Goal: Navigation & Orientation: Find specific page/section

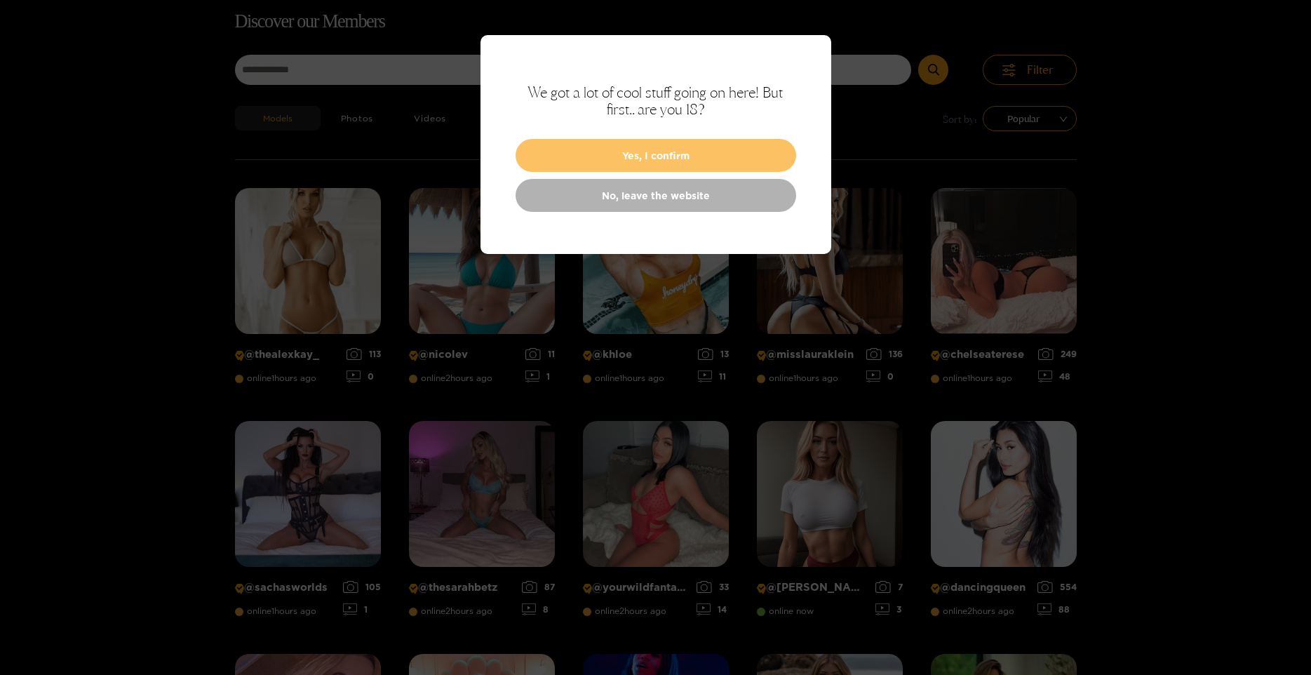
click at [692, 149] on button "Yes, I confirm" at bounding box center [655, 155] width 281 height 33
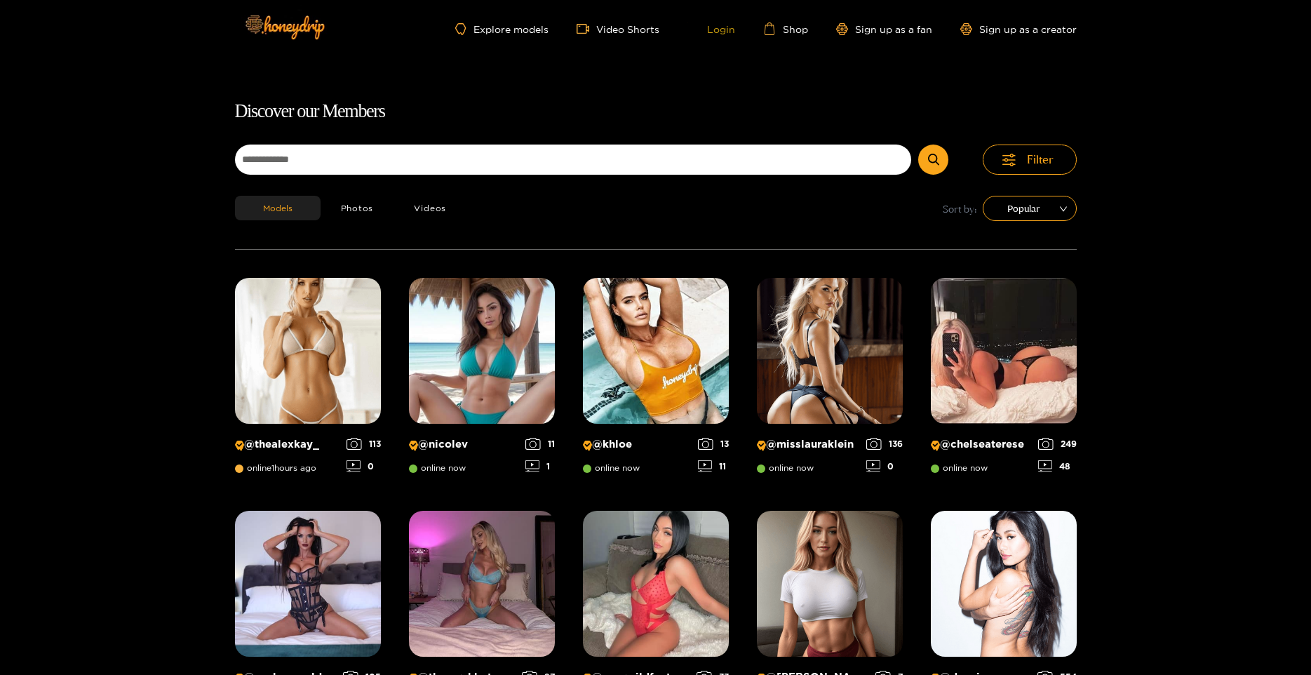
click at [722, 27] on link "Login" at bounding box center [711, 28] width 48 height 13
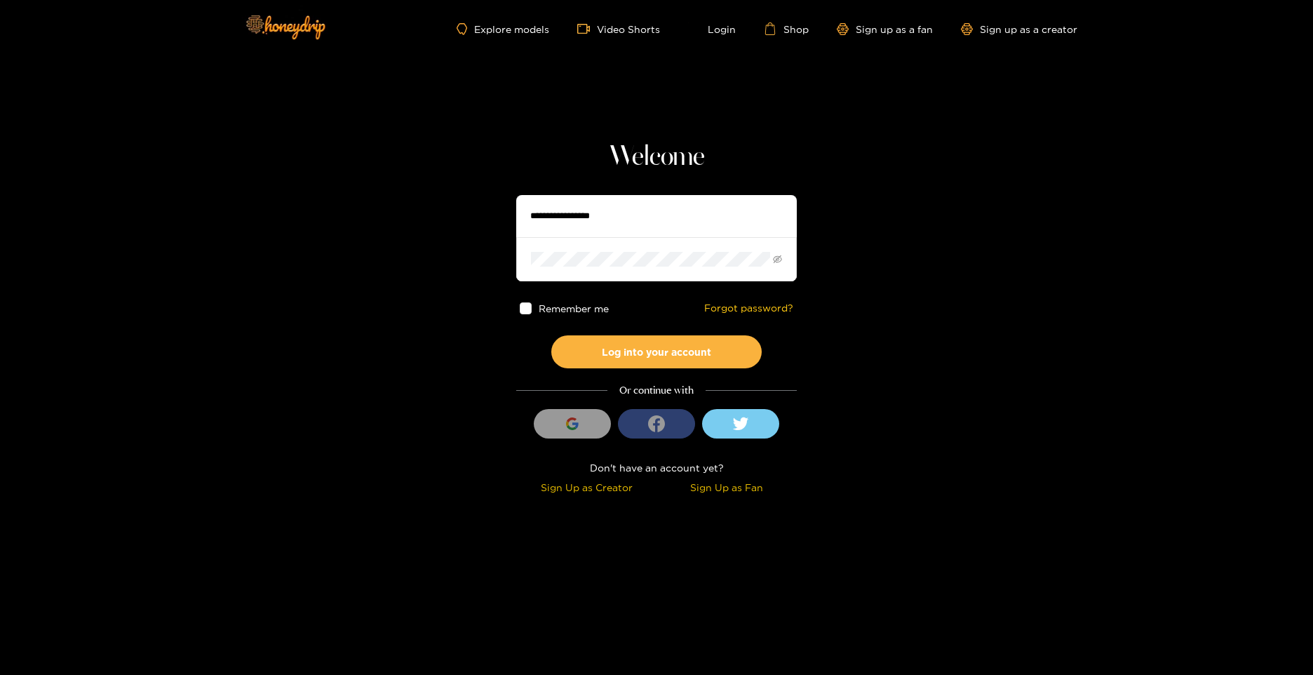
click at [618, 217] on input "text" at bounding box center [656, 216] width 281 height 42
click at [117, 254] on section "Welcome Remember me Forgot password? Log into your account Or continue with Sig…" at bounding box center [656, 249] width 1313 height 499
click at [636, 220] on input "text" at bounding box center [656, 216] width 281 height 42
type input "**********"
click at [551, 335] on button "Log into your account" at bounding box center [656, 351] width 210 height 33
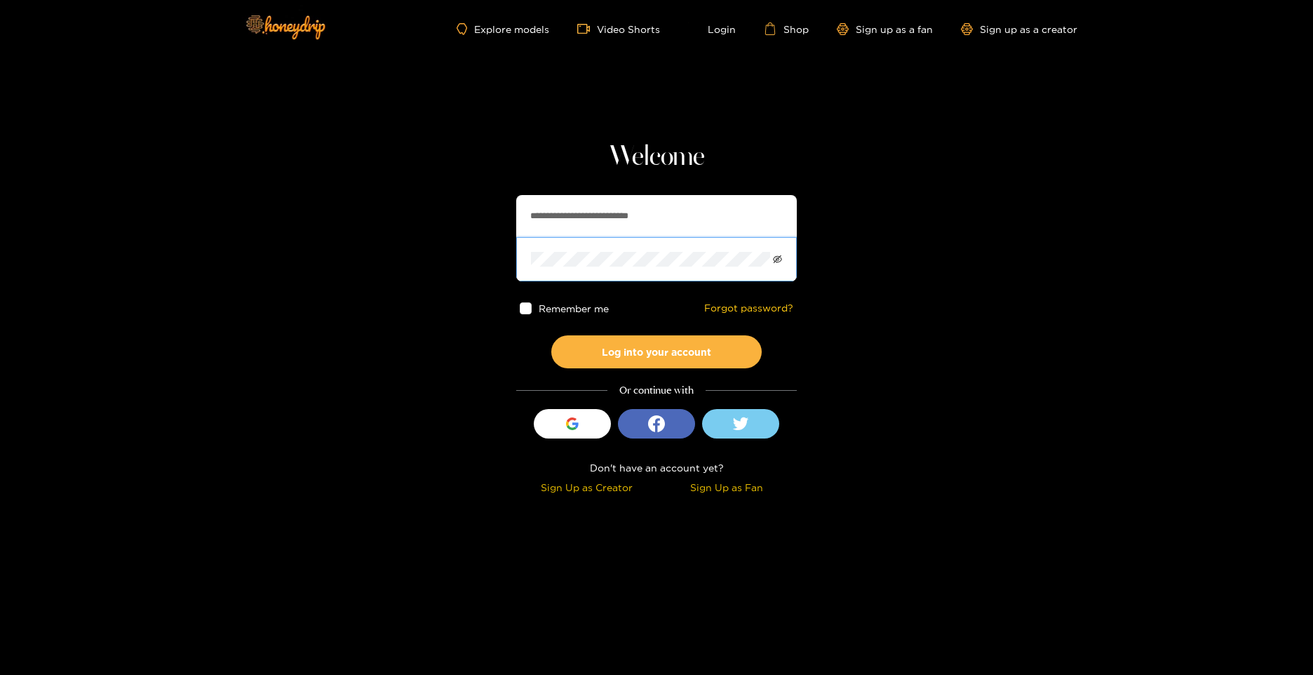
click at [781, 259] on icon "eye-invisible" at bounding box center [777, 259] width 9 height 9
click at [551, 335] on button "Log into your account" at bounding box center [656, 351] width 210 height 33
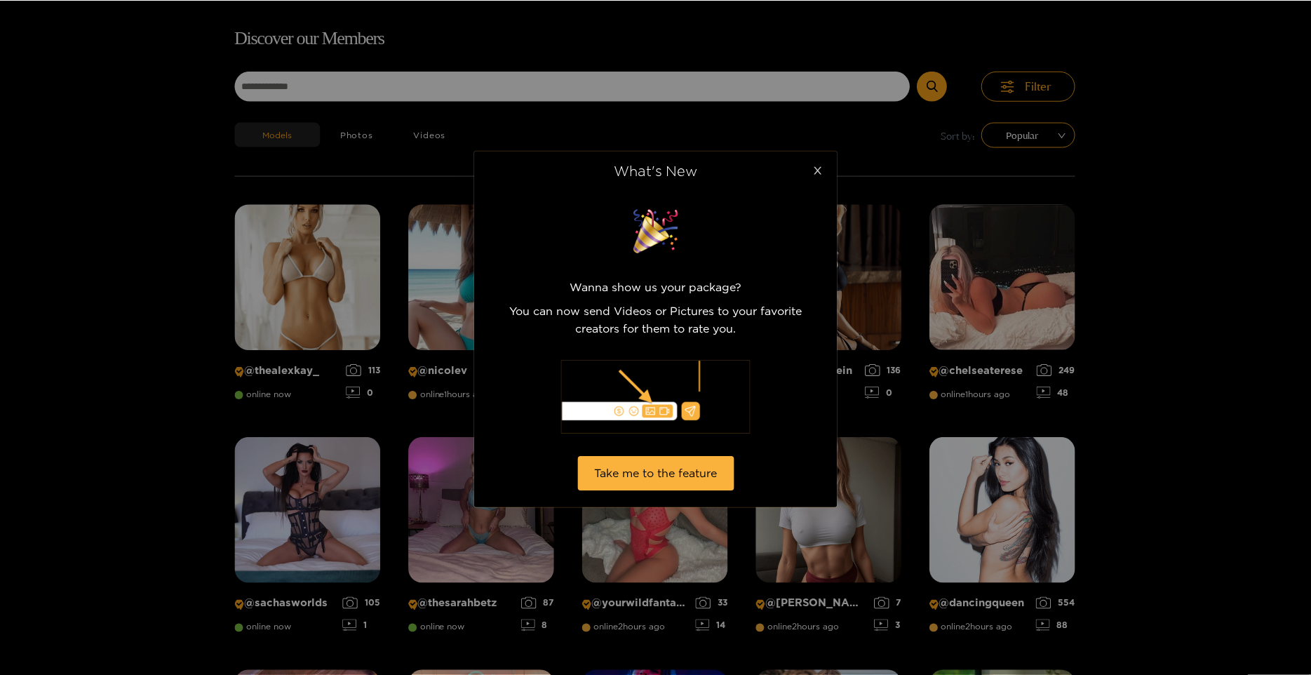
scroll to position [90, 0]
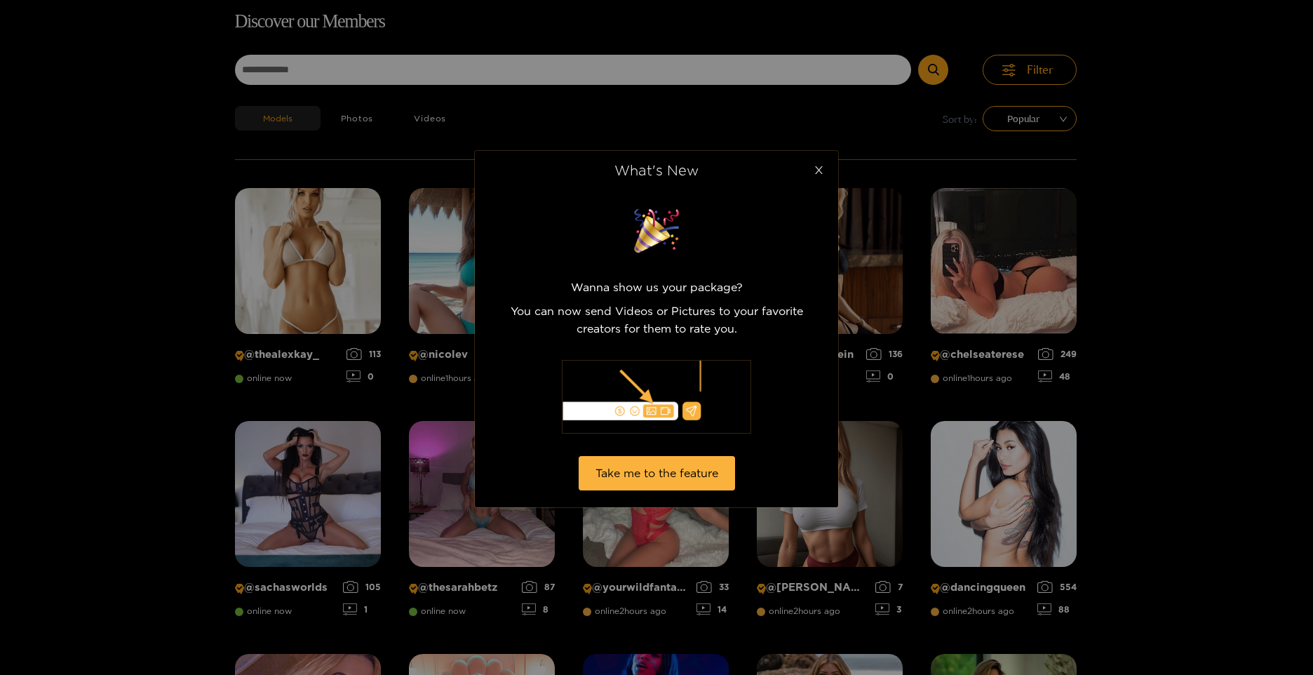
click at [818, 169] on icon "close" at bounding box center [819, 170] width 11 height 11
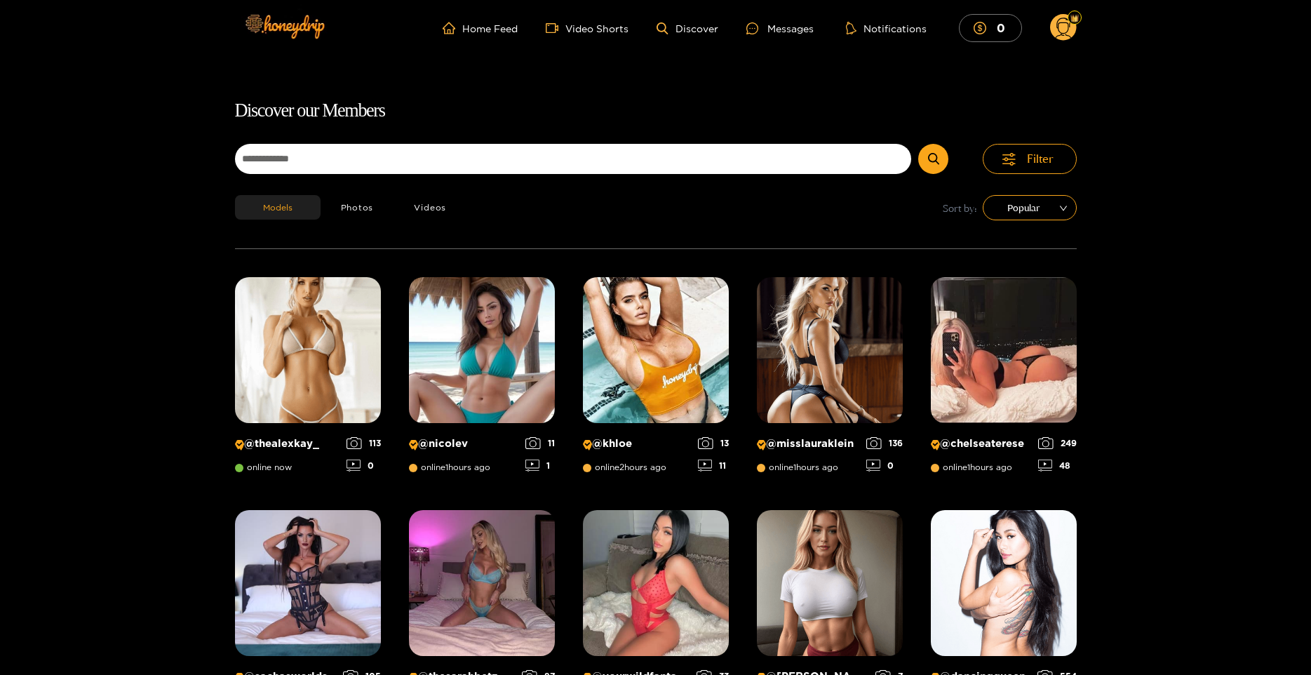
scroll to position [0, 0]
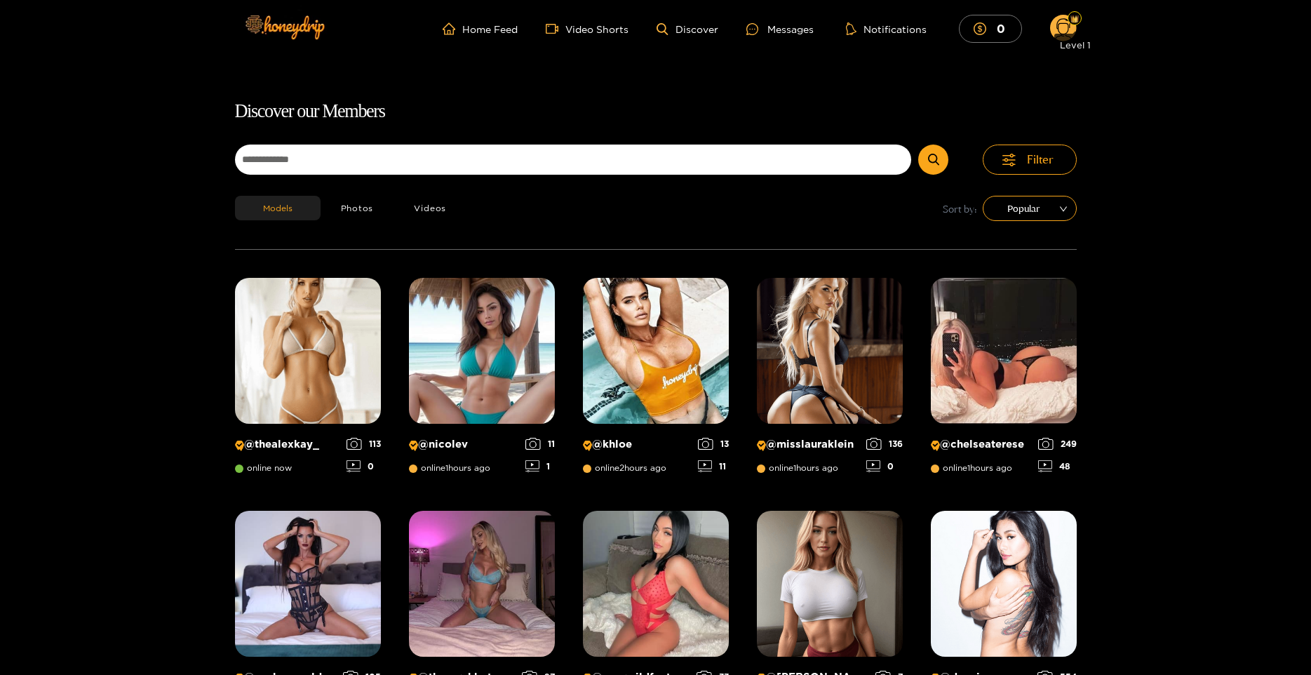
click at [1069, 14] on div at bounding box center [1074, 18] width 14 height 14
click at [1058, 29] on icon at bounding box center [1063, 30] width 16 height 25
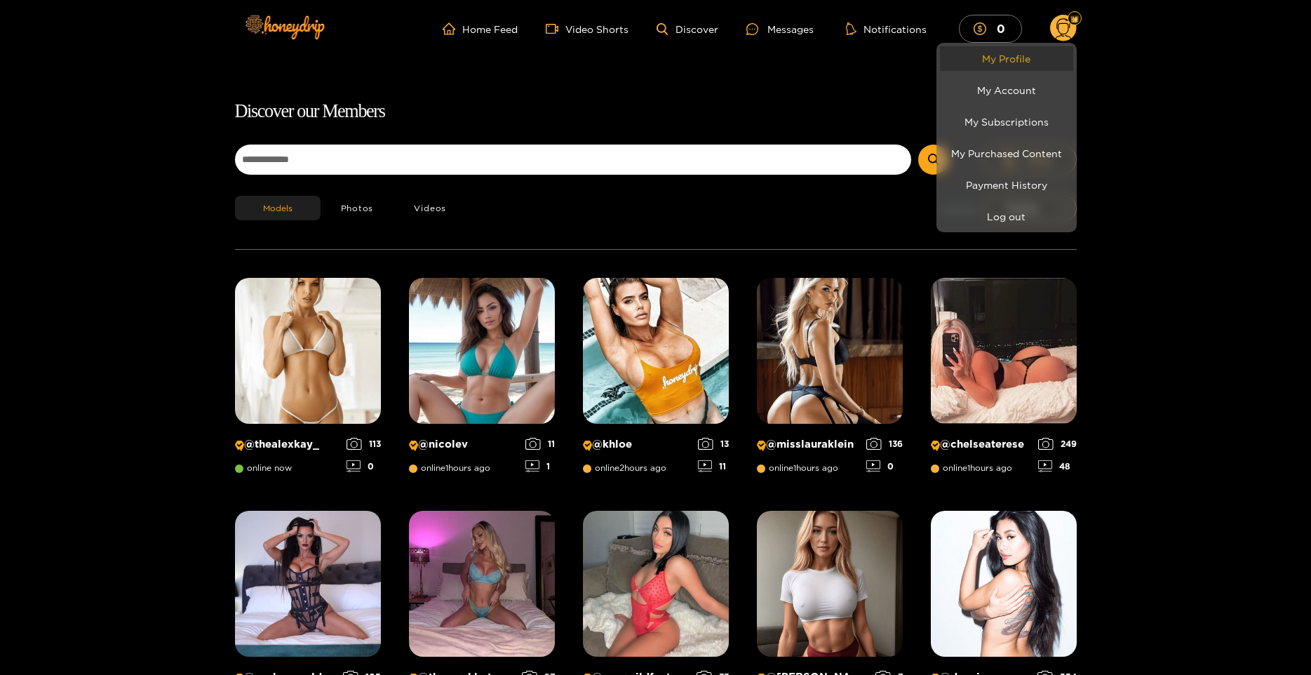
click at [1018, 60] on link "My Profile" at bounding box center [1006, 58] width 133 height 25
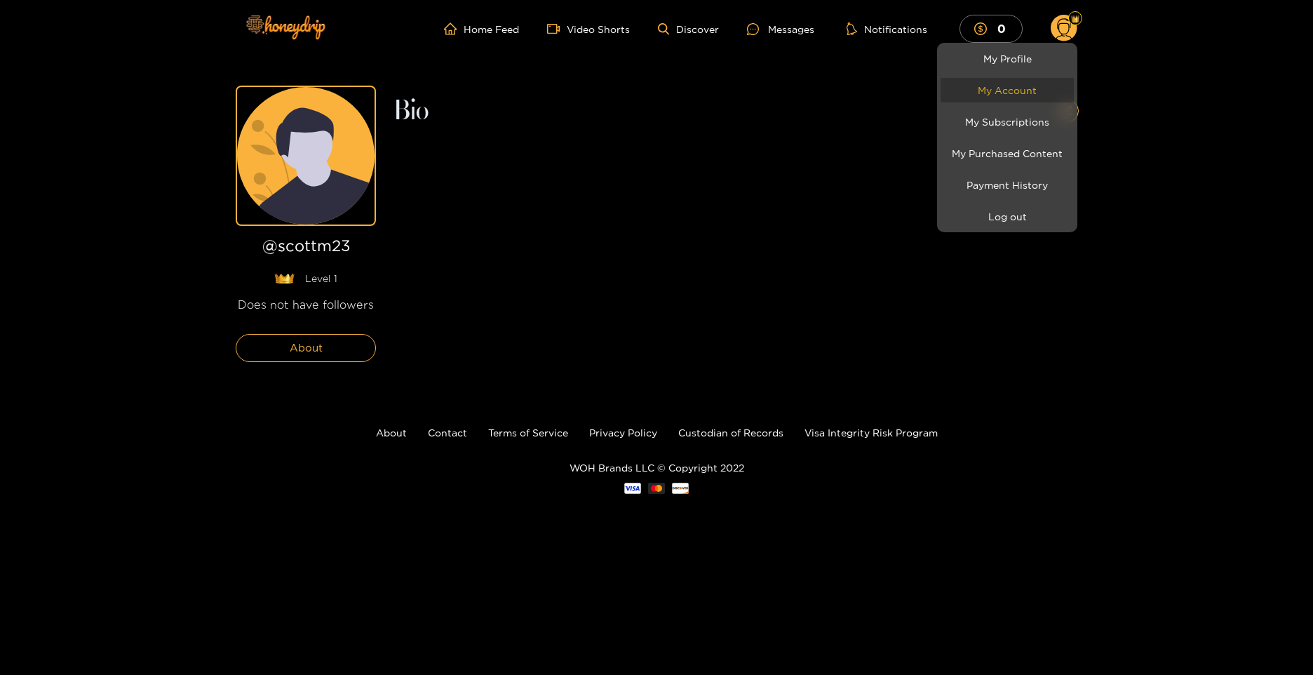
click at [1008, 94] on link "My Account" at bounding box center [1006, 90] width 133 height 25
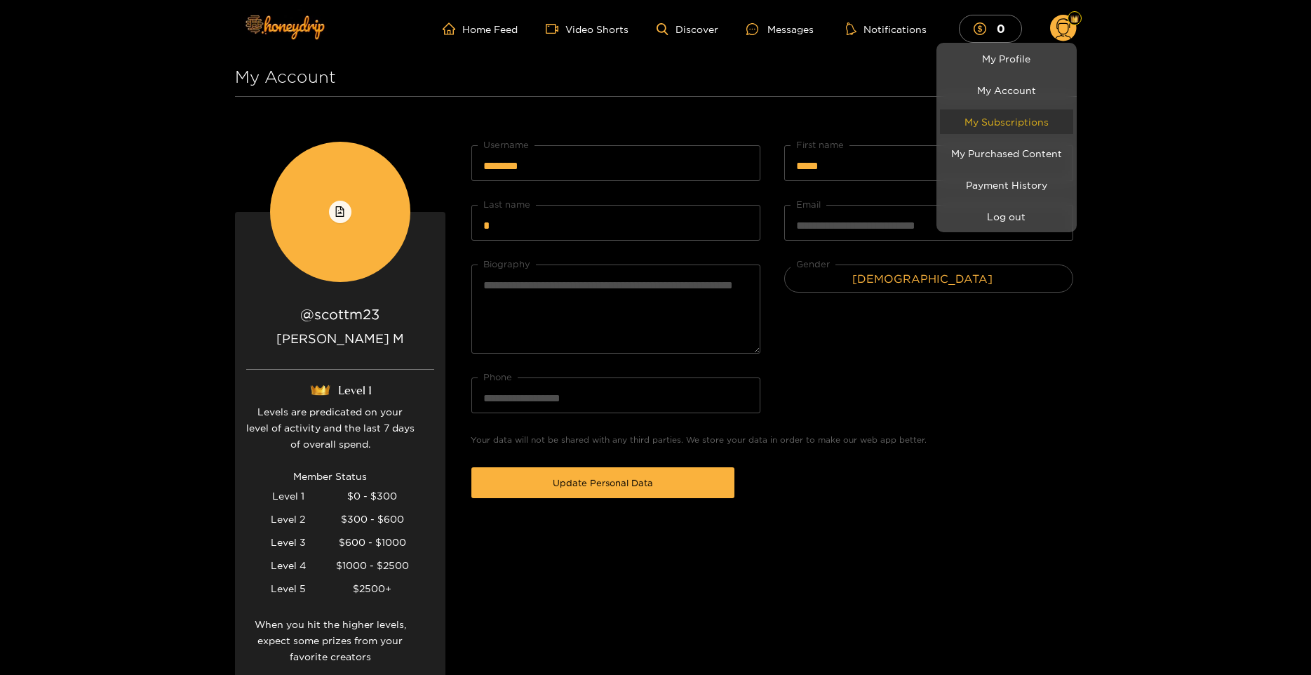
click at [1029, 119] on link "My Subscriptions" at bounding box center [1006, 121] width 133 height 25
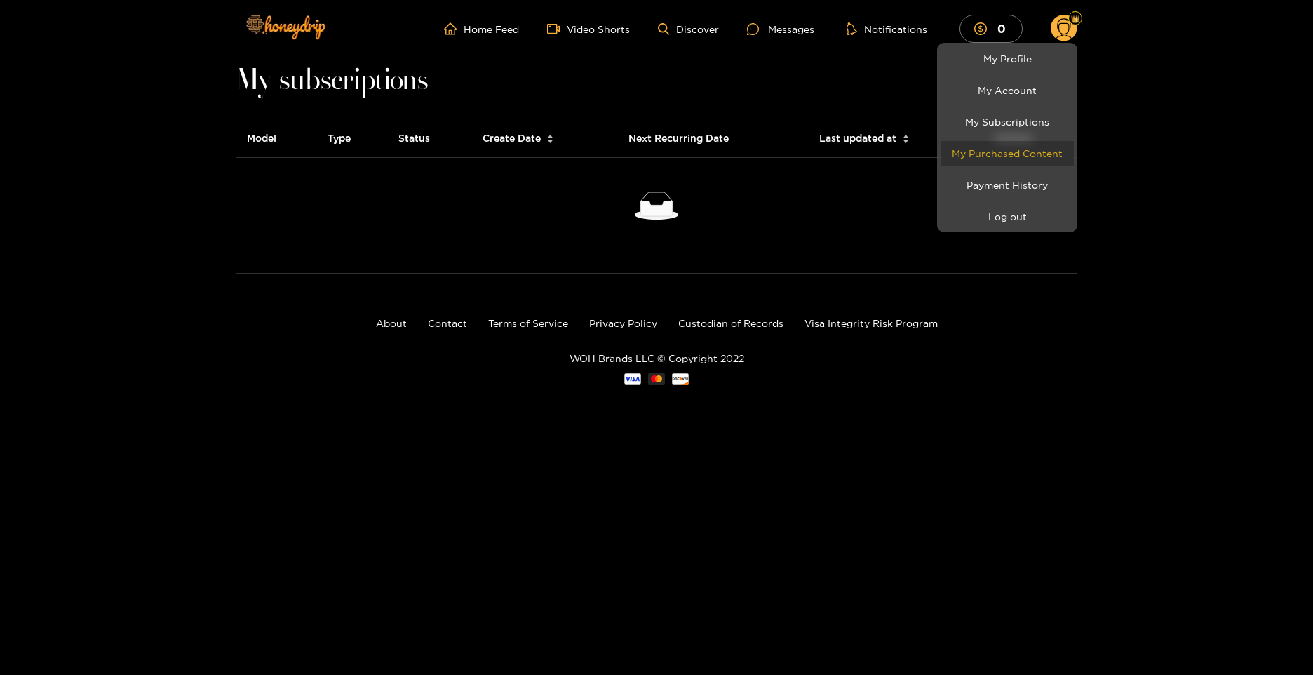
click at [1009, 147] on link "My Purchased Content" at bounding box center [1006, 153] width 133 height 25
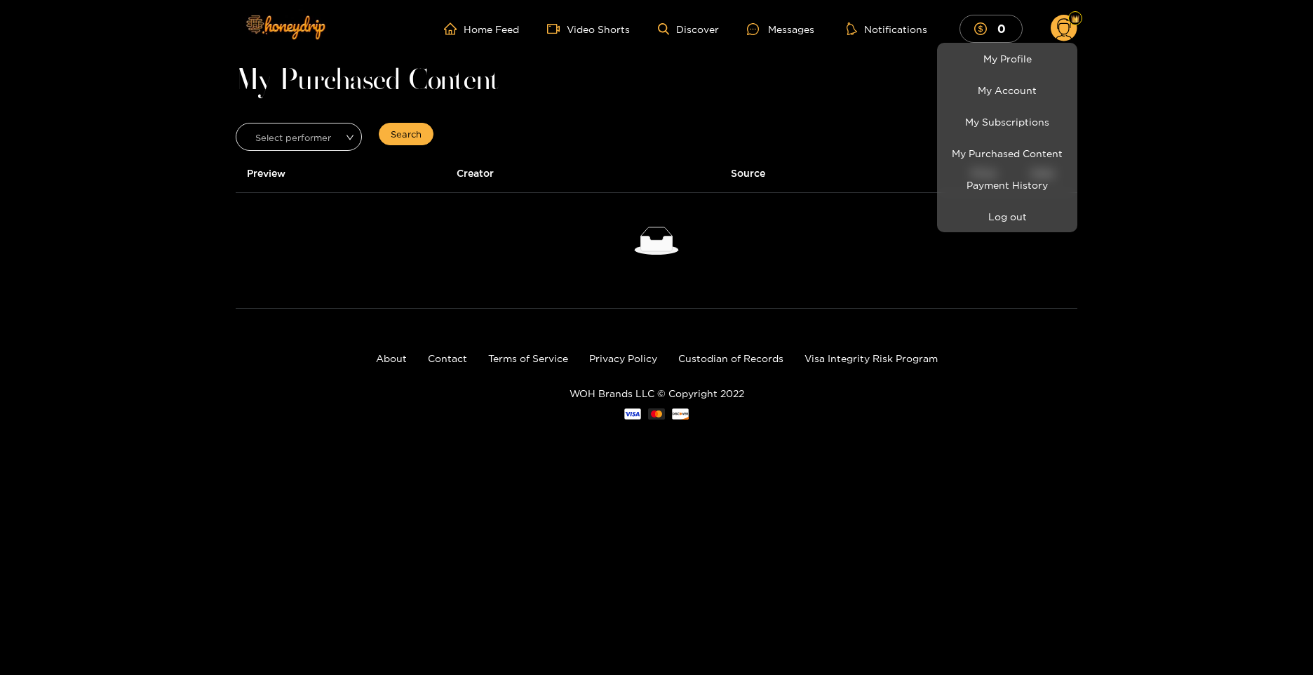
click at [350, 130] on div at bounding box center [656, 337] width 1313 height 675
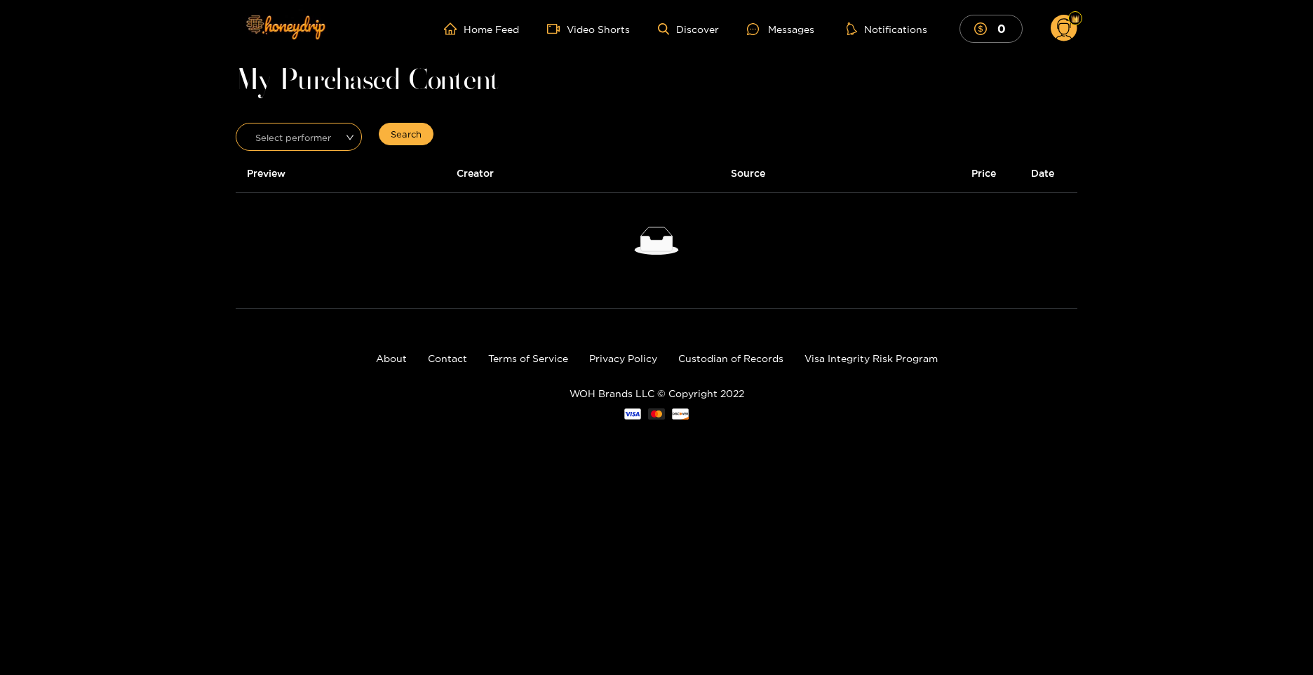
click at [357, 134] on div "Select performer" at bounding box center [299, 137] width 126 height 28
click at [352, 134] on div "Select performer" at bounding box center [299, 137] width 126 height 28
click at [1045, 17] on ul "Home Feed Video Shorts Discover Messages Notifications 0" at bounding box center [760, 29] width 633 height 28
click at [1066, 35] on icon at bounding box center [1064, 30] width 16 height 25
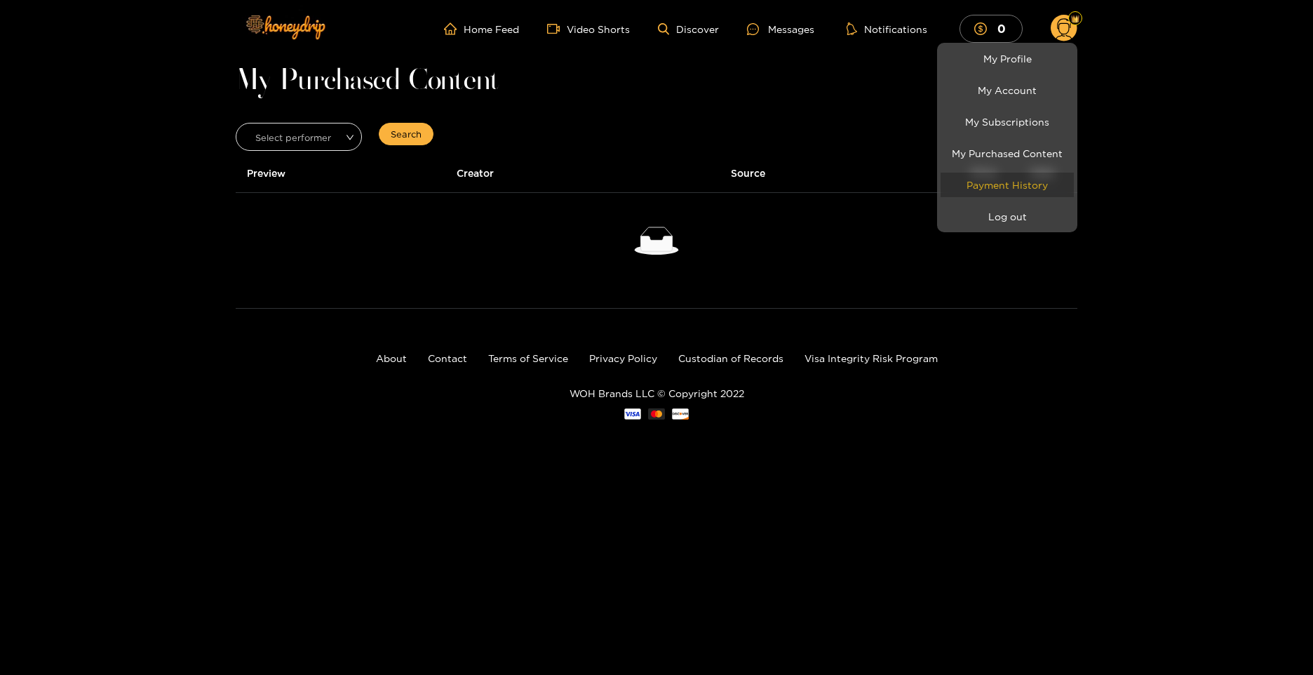
click at [1030, 186] on link "Payment History" at bounding box center [1006, 185] width 133 height 25
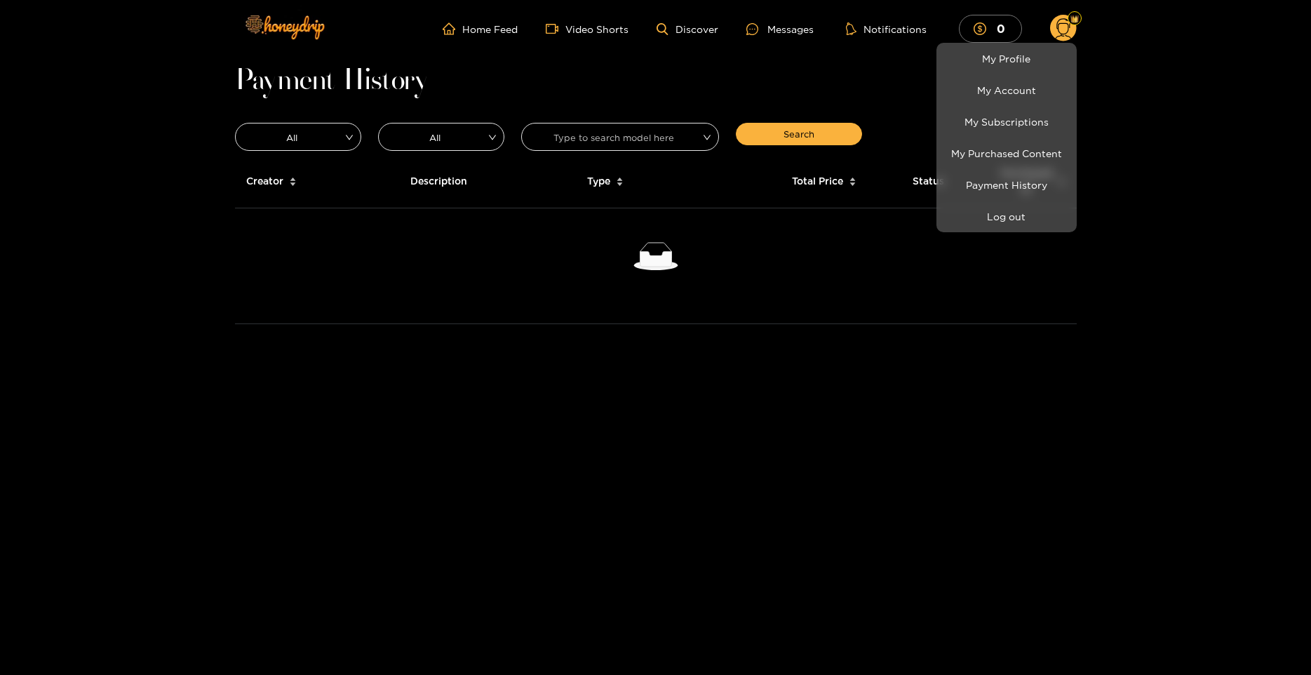
click at [698, 135] on div at bounding box center [655, 337] width 1311 height 675
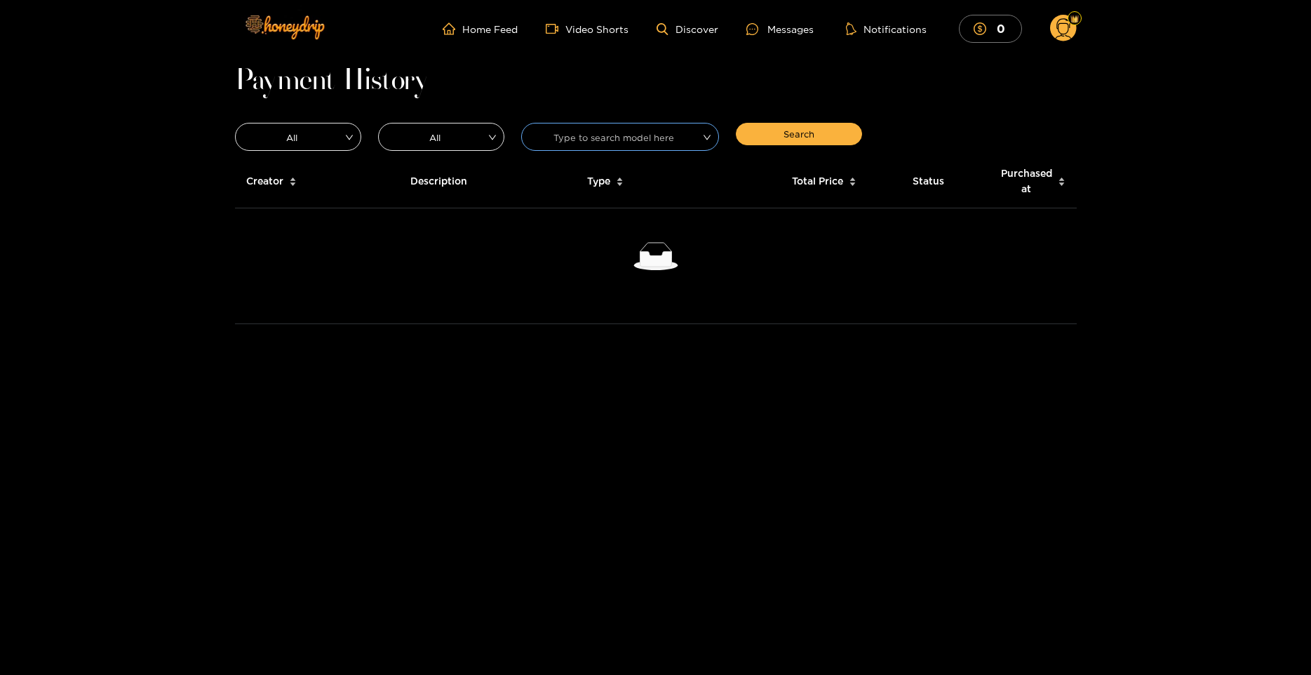
click at [708, 134] on div "Type to search model here" at bounding box center [620, 137] width 198 height 28
click at [752, 244] on div at bounding box center [655, 256] width 819 height 28
click at [1056, 20] on circle at bounding box center [1063, 28] width 27 height 27
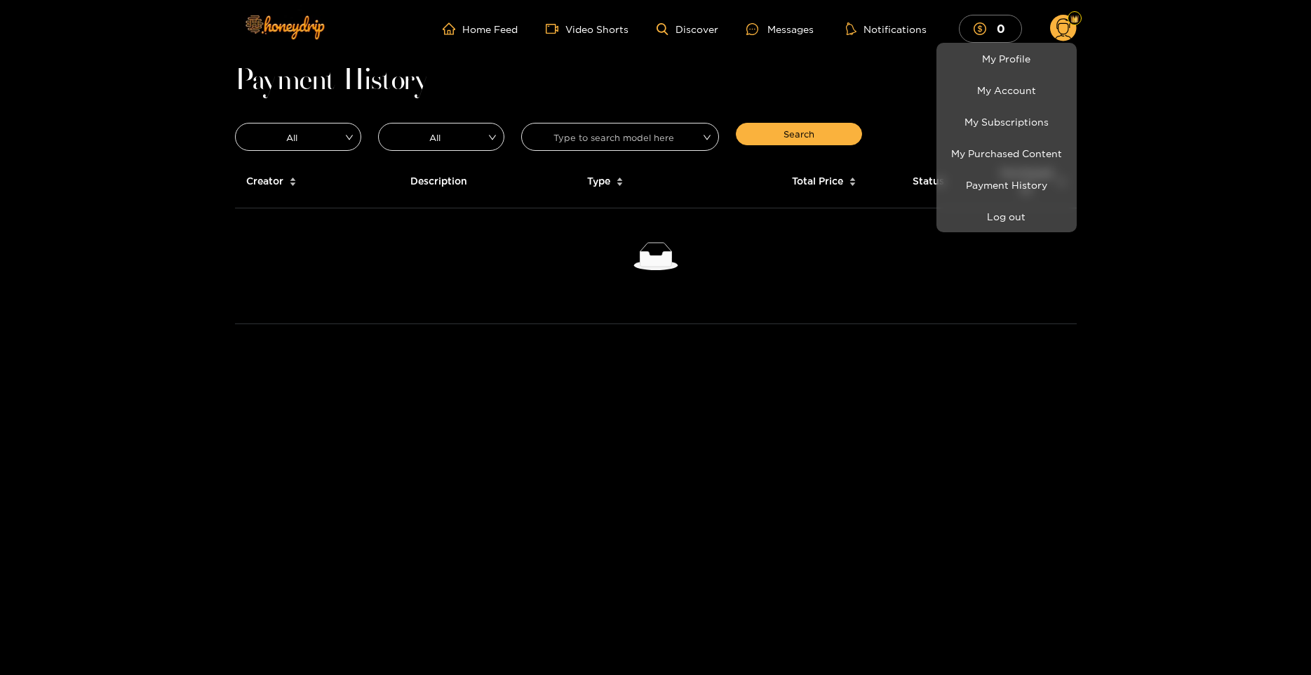
click at [748, 71] on div at bounding box center [655, 337] width 1311 height 675
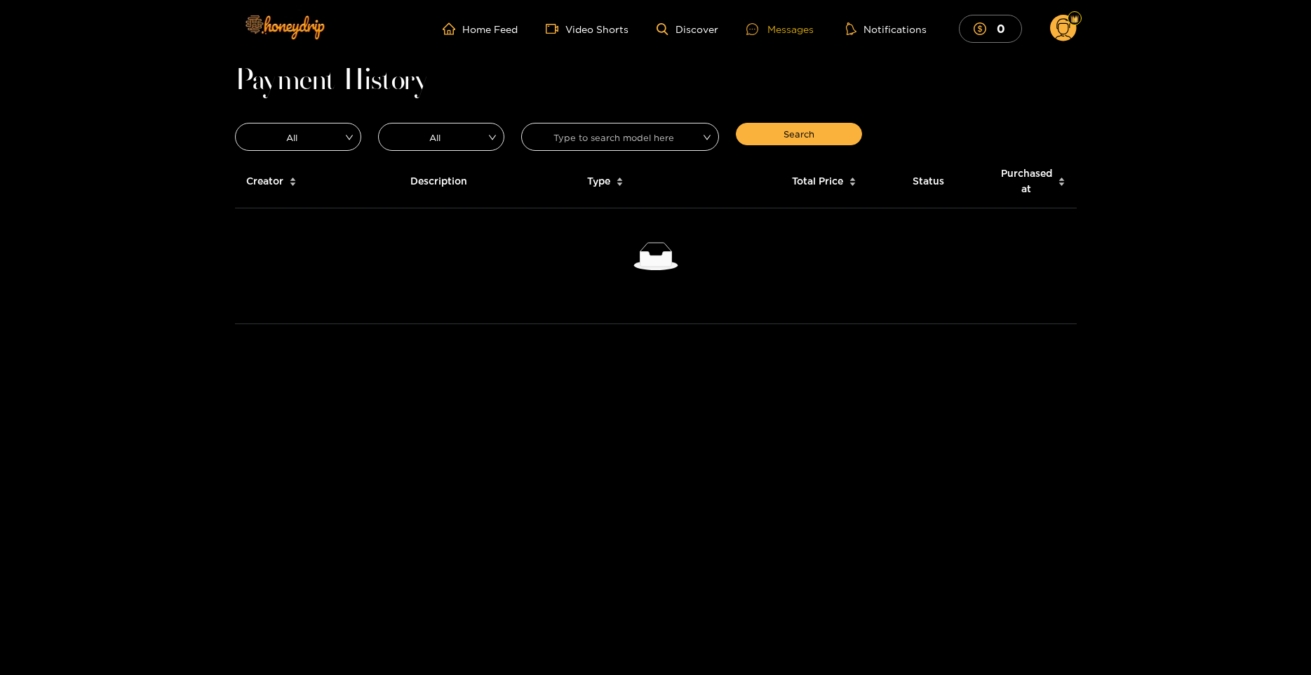
click at [777, 25] on div "Messages" at bounding box center [779, 29] width 67 height 16
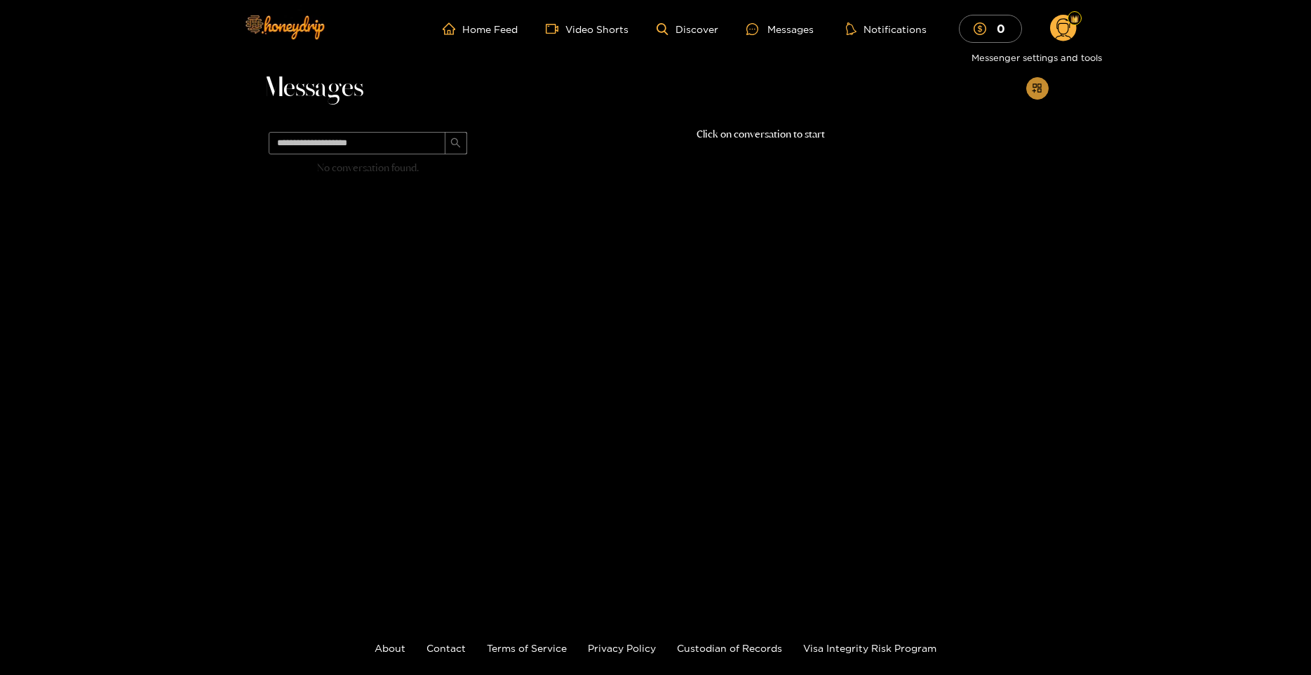
click at [1039, 98] on button "button" at bounding box center [1037, 88] width 22 height 22
click at [1180, 79] on div "Messages No conversation found. Click on conversation to start" at bounding box center [655, 328] width 1311 height 541
click at [489, 23] on link "Home Feed" at bounding box center [480, 28] width 75 height 13
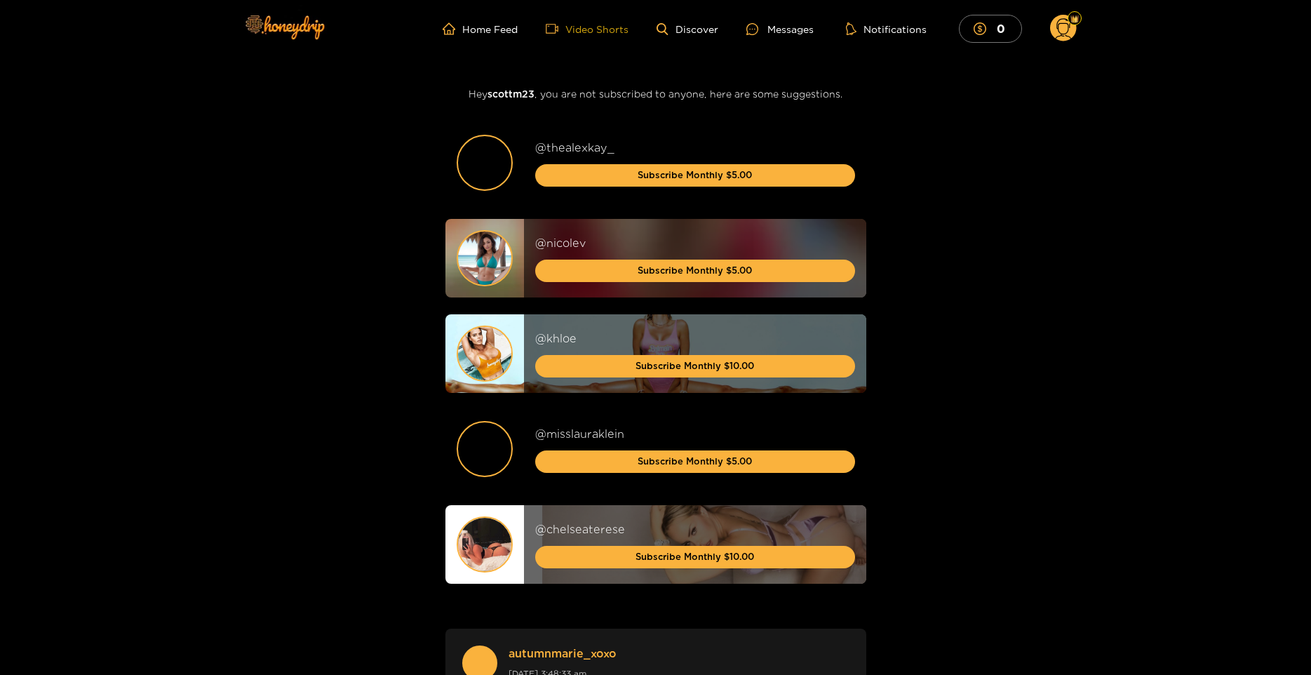
click at [583, 26] on link "Video Shorts" at bounding box center [587, 28] width 83 height 13
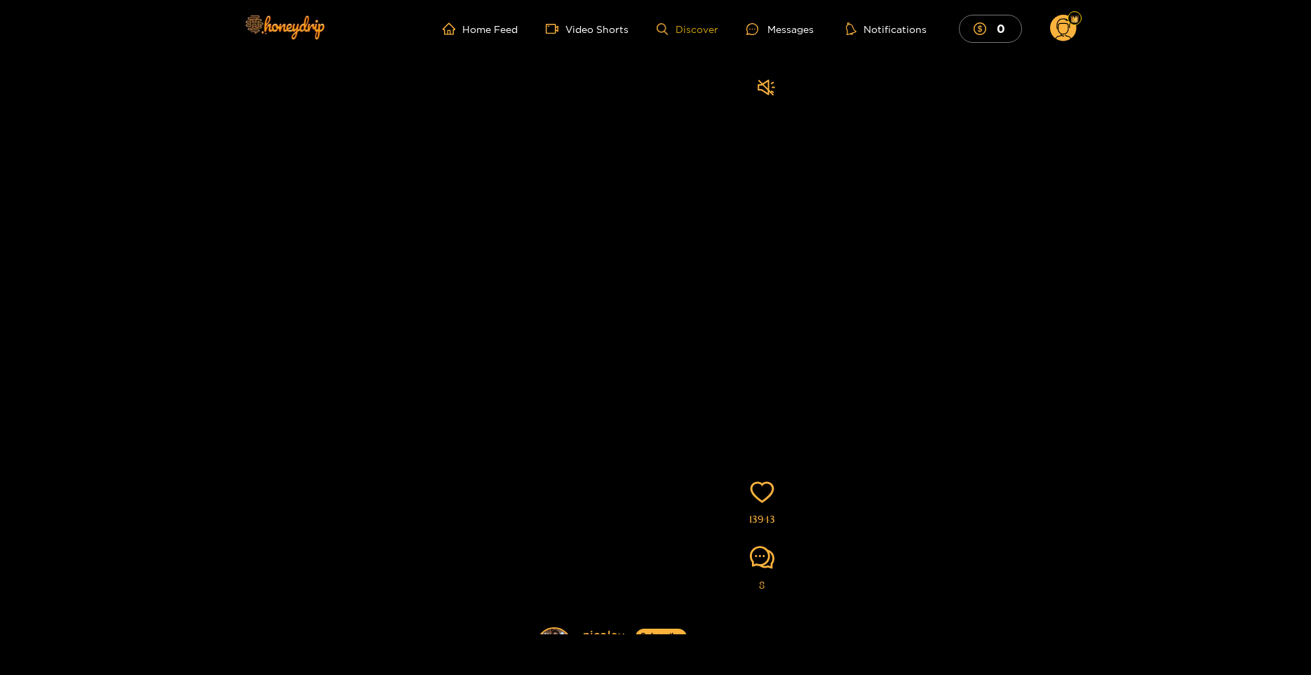
click at [687, 27] on link "Discover" at bounding box center [686, 29] width 61 height 12
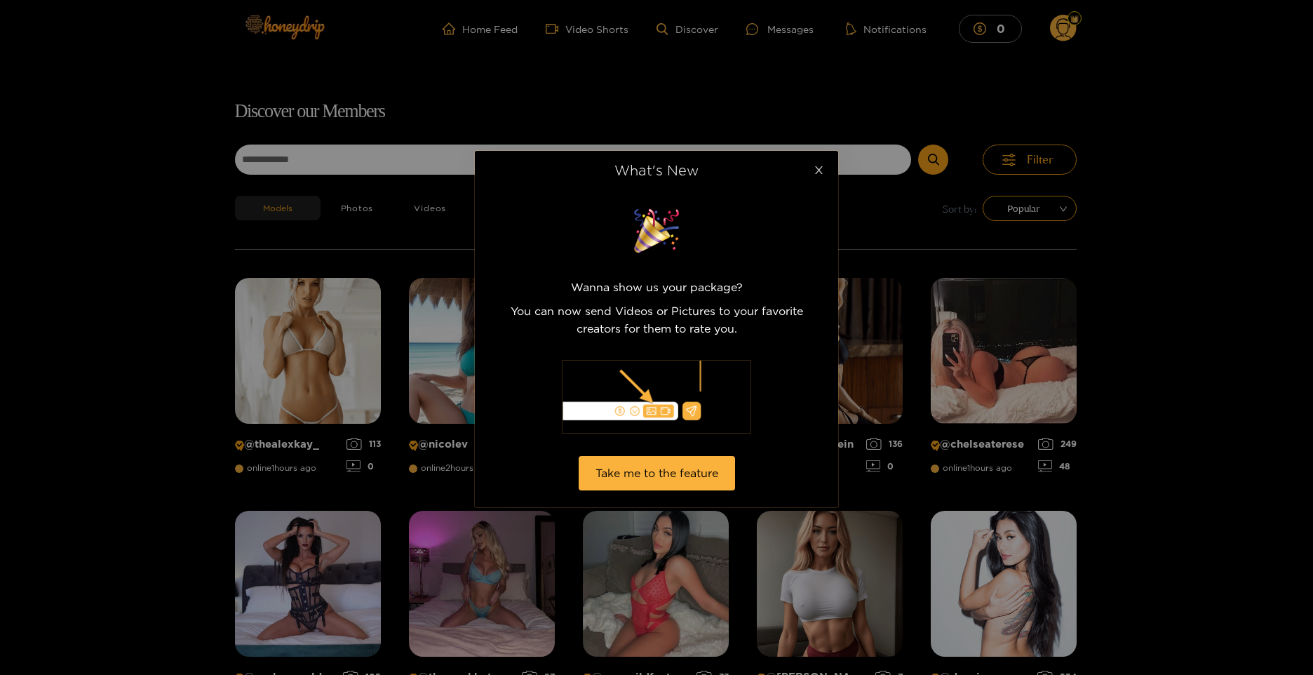
click at [820, 169] on icon "close" at bounding box center [819, 170] width 11 height 11
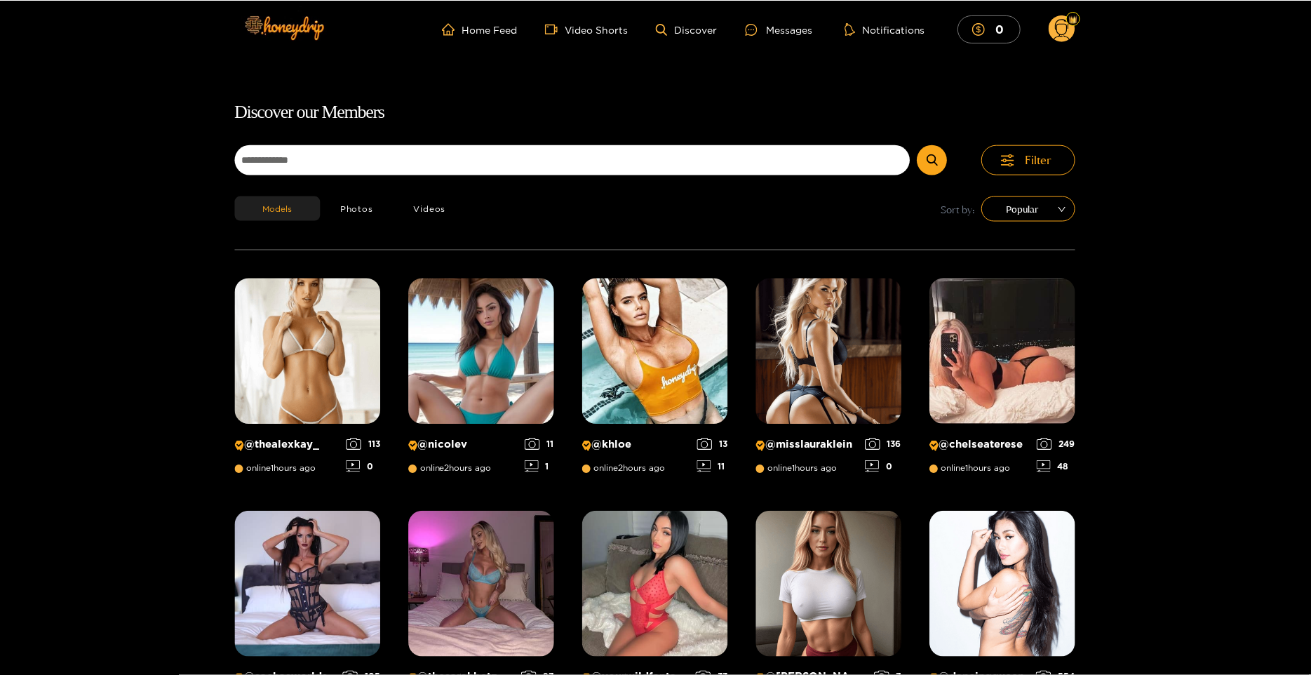
scroll to position [90, 0]
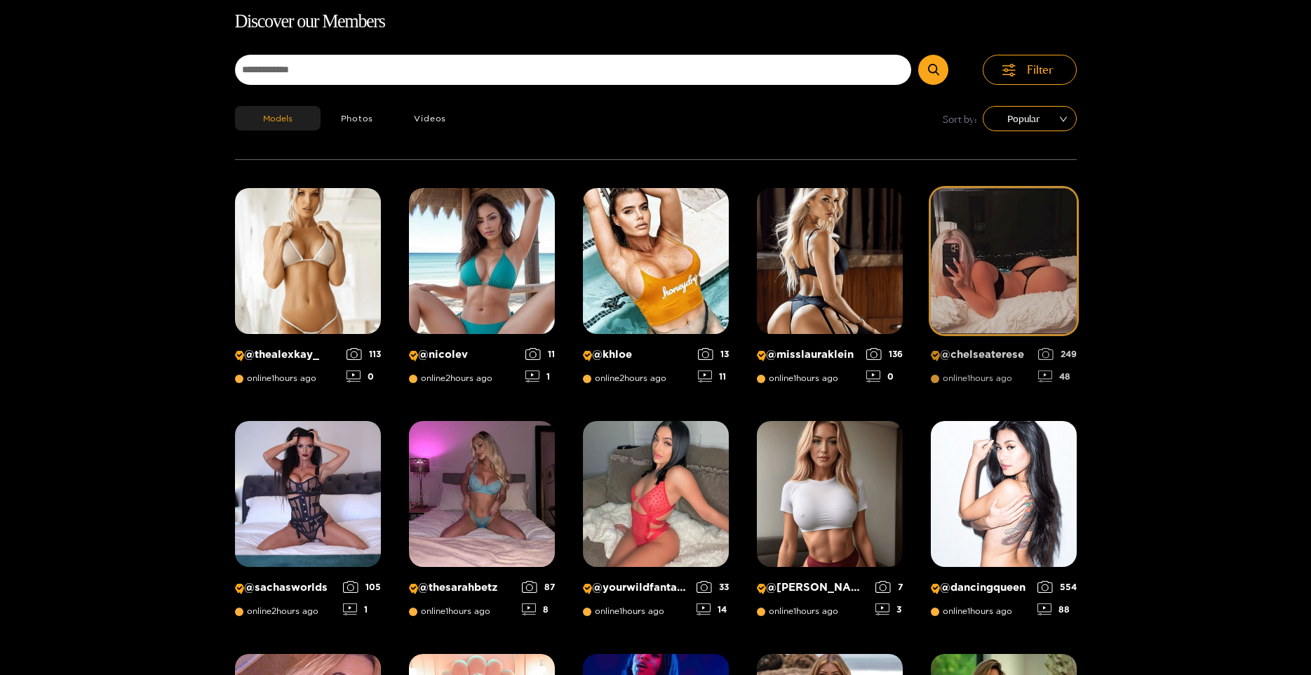
click at [961, 372] on div "@ chelseaterese online 1 hours ago" at bounding box center [981, 370] width 100 height 45
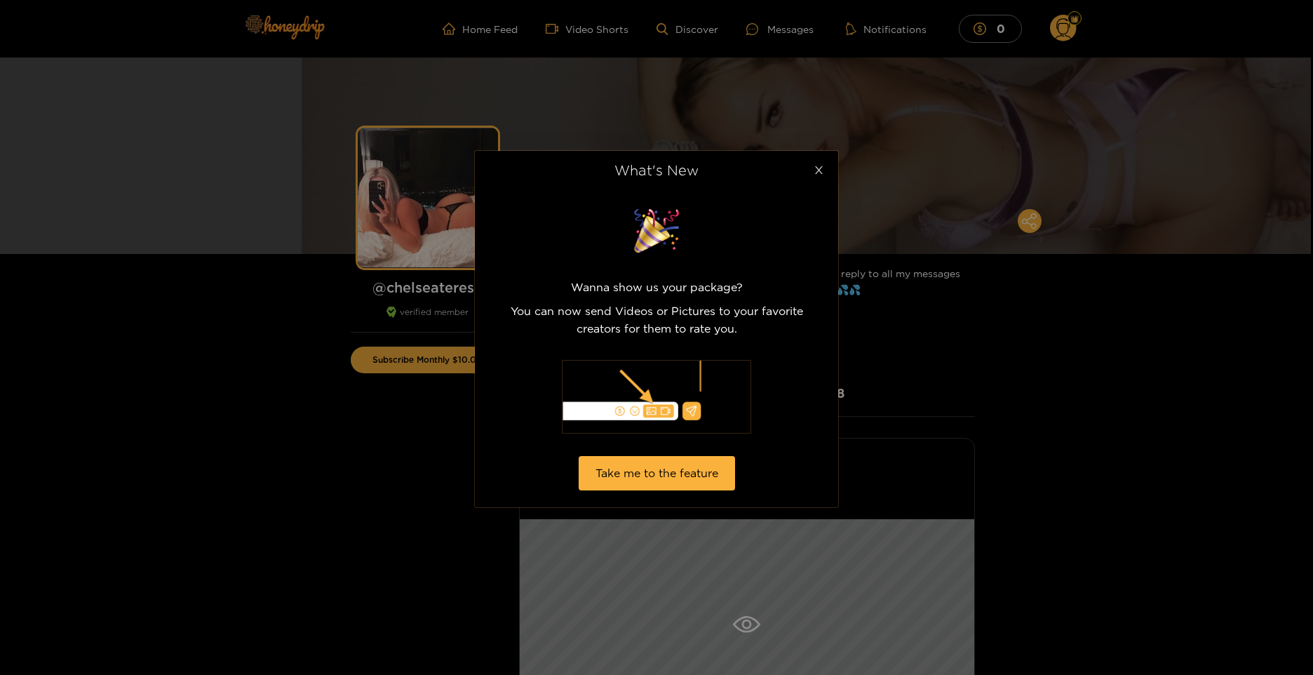
click at [823, 163] on span "Close" at bounding box center [818, 170] width 39 height 39
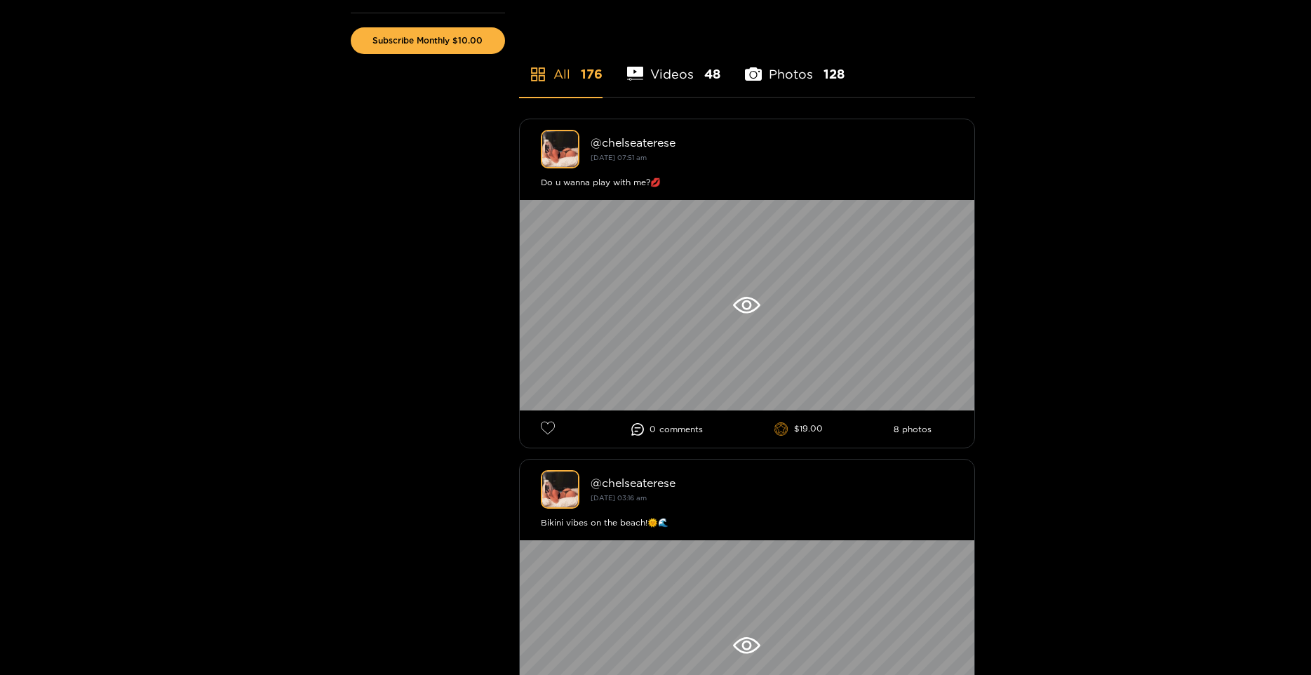
scroll to position [351, 0]
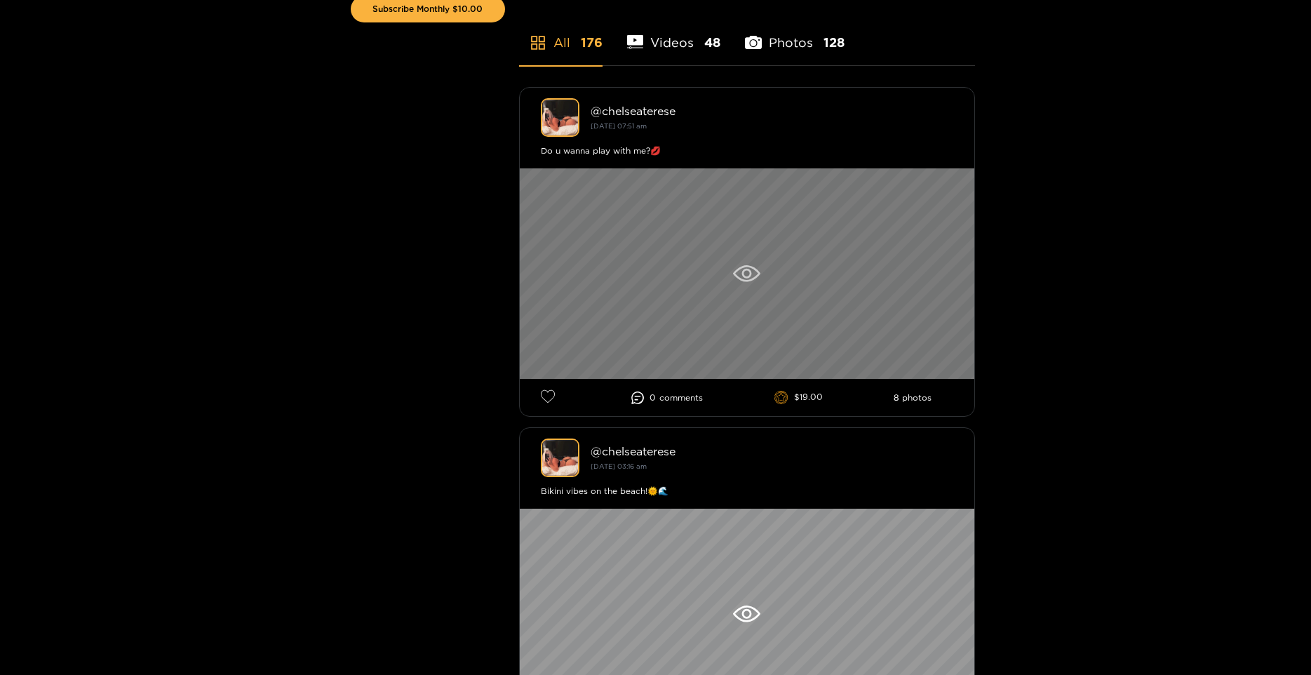
click at [745, 271] on icon at bounding box center [746, 273] width 27 height 17
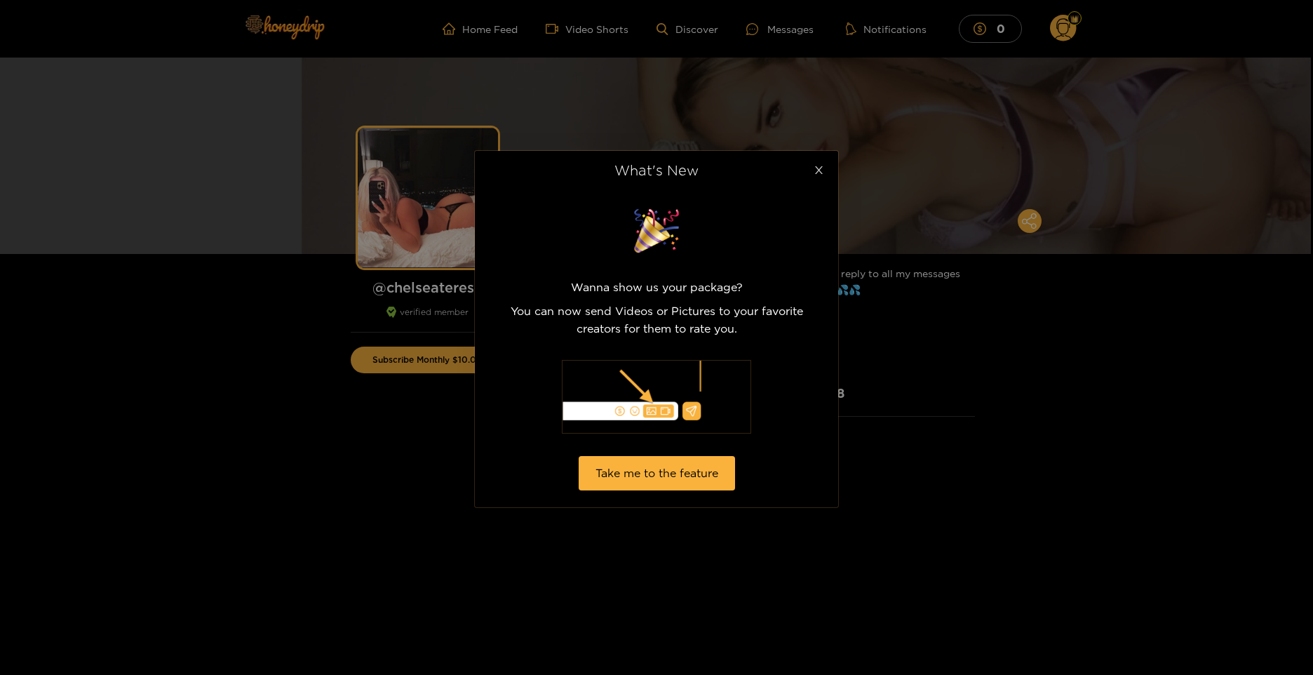
click at [816, 166] on icon "close" at bounding box center [819, 170] width 11 height 11
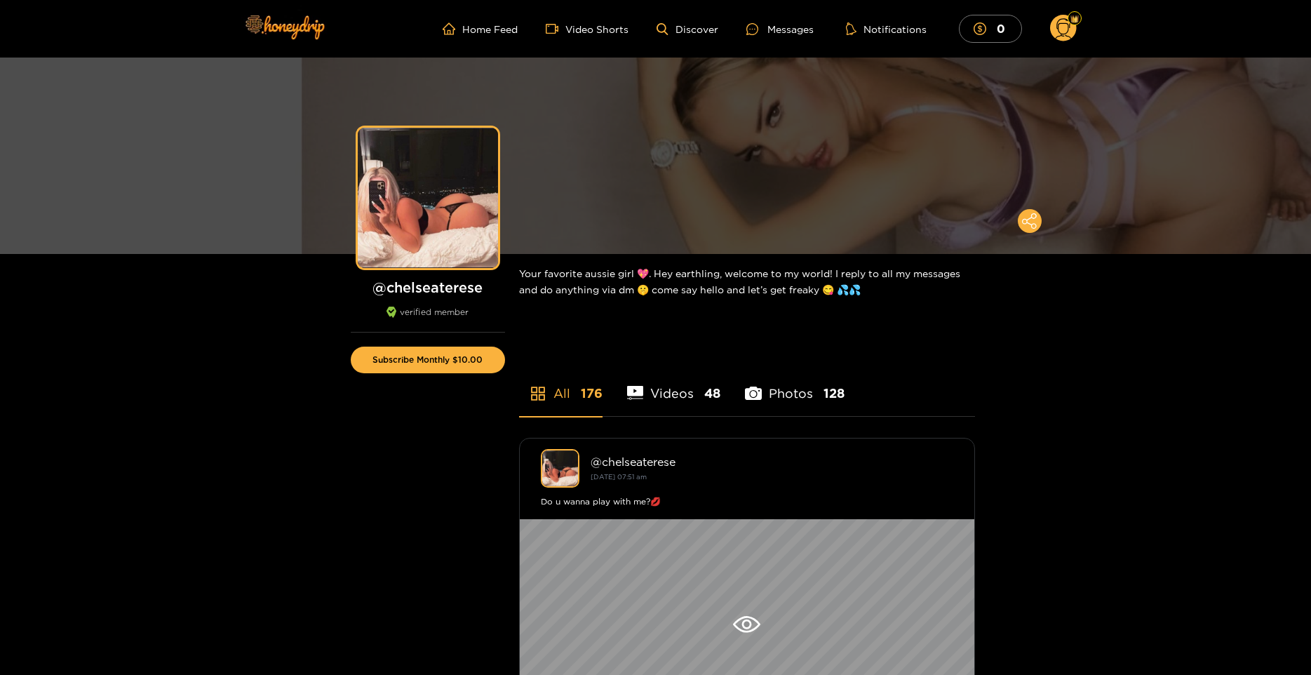
click at [1062, 25] on circle at bounding box center [1063, 28] width 27 height 27
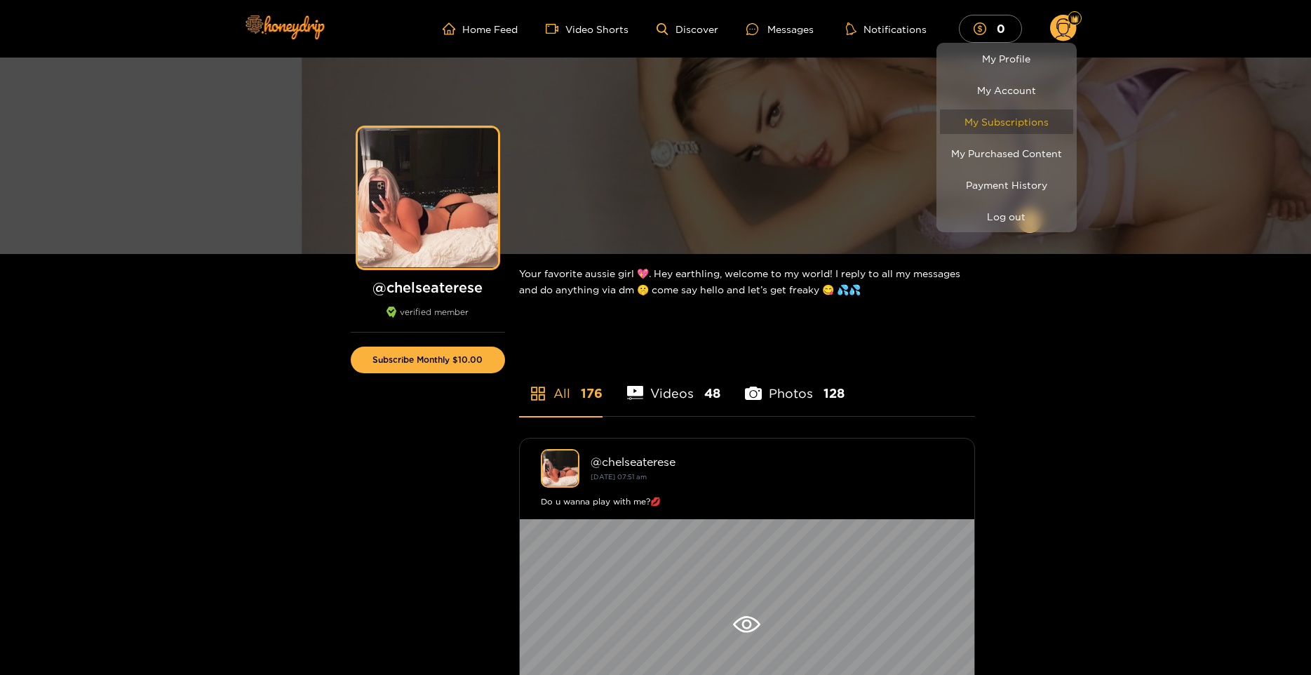
click at [1017, 112] on link "My Subscriptions" at bounding box center [1006, 121] width 133 height 25
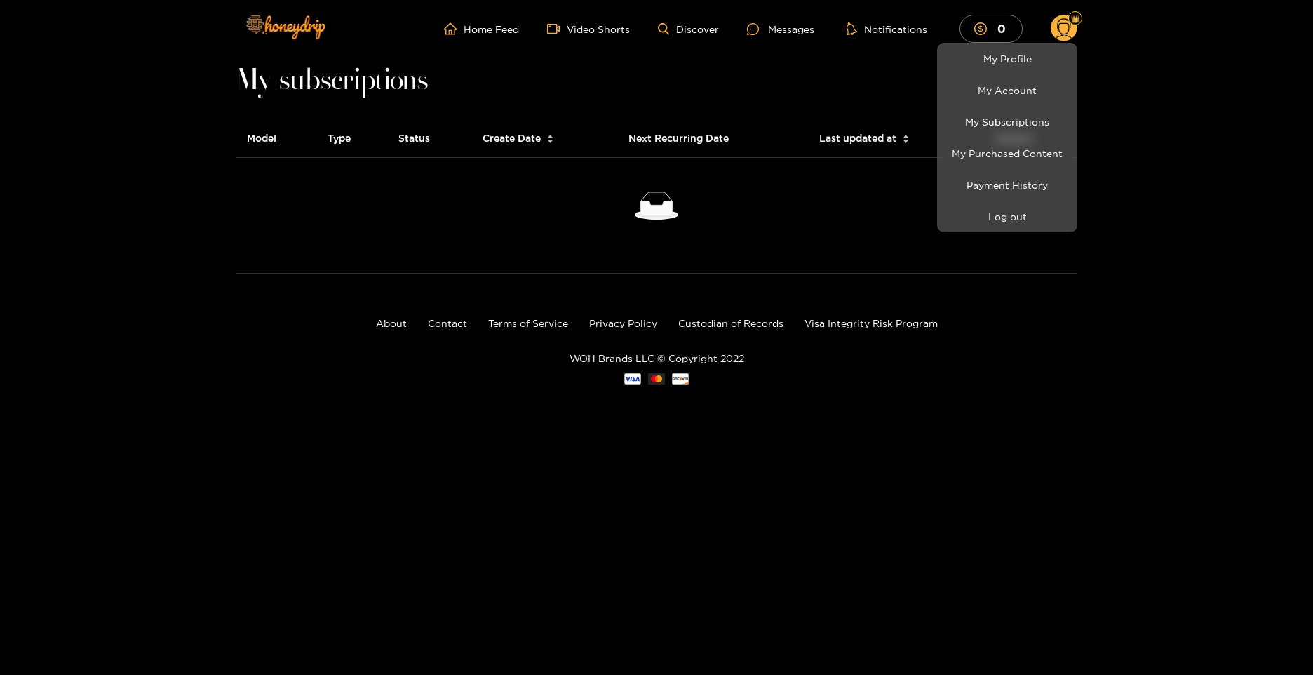
click at [1063, 29] on div at bounding box center [656, 337] width 1313 height 675
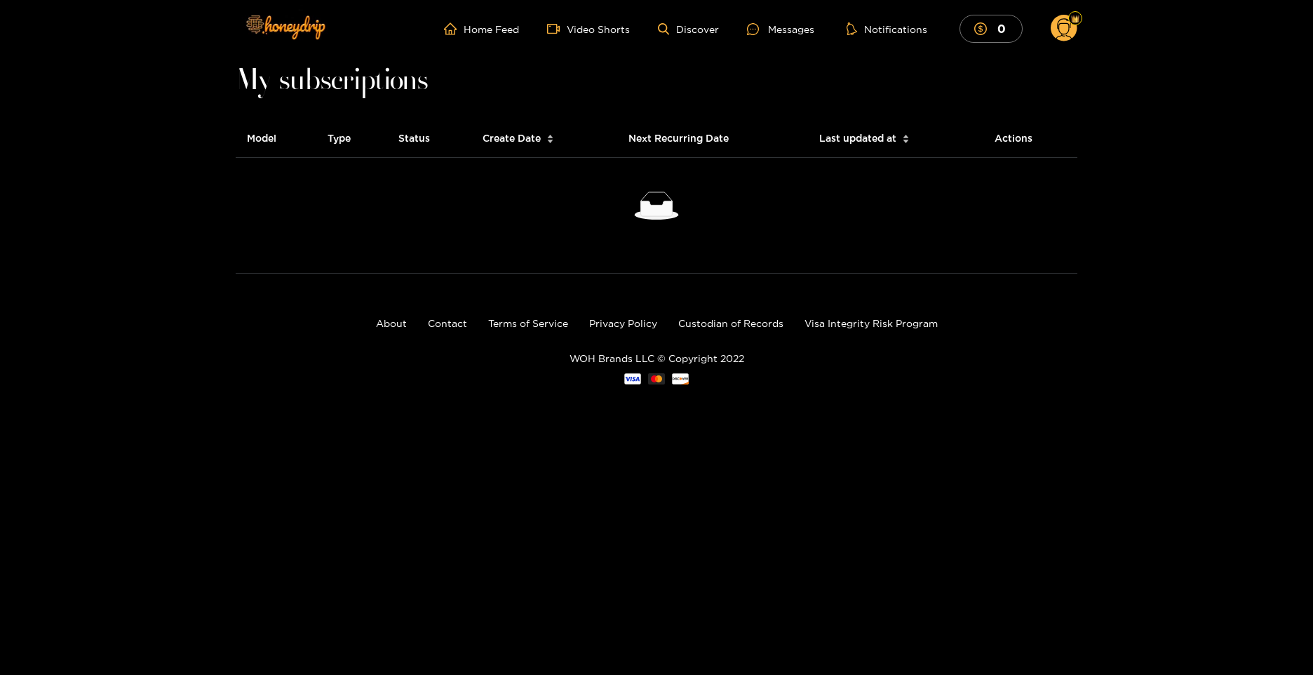
click at [1063, 29] on circle at bounding box center [1064, 28] width 27 height 27
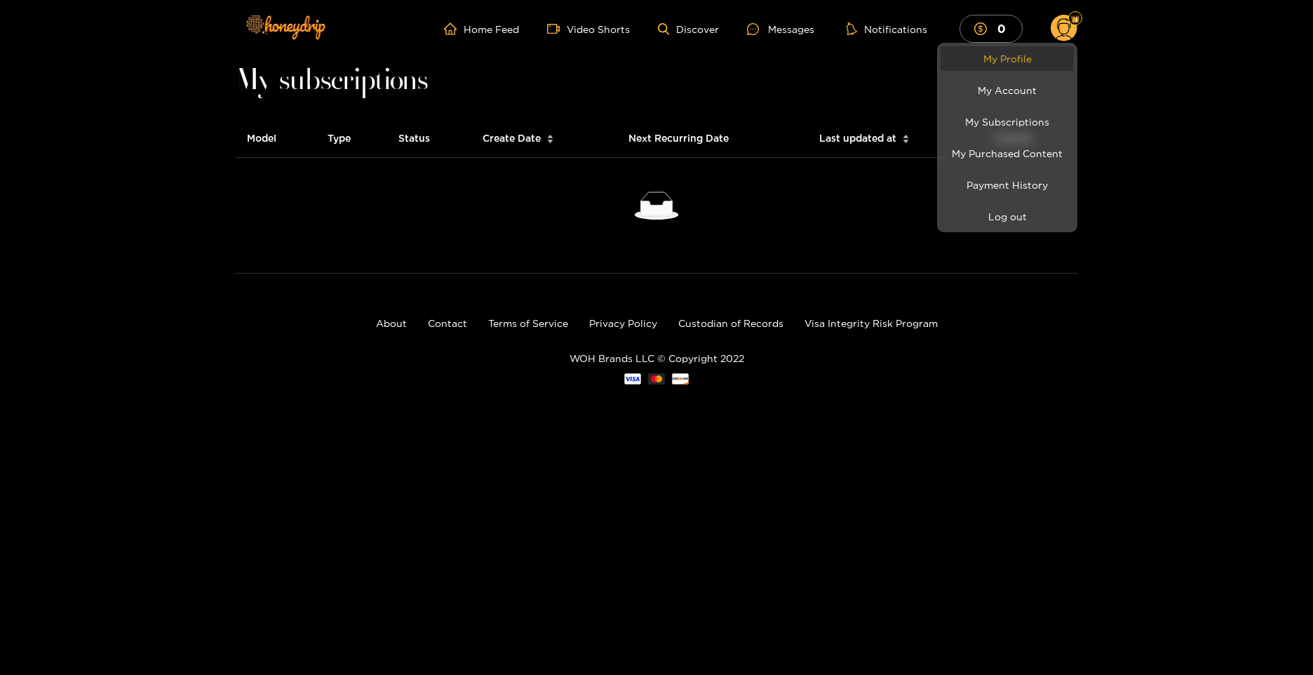
click at [1030, 60] on link "My Profile" at bounding box center [1006, 58] width 133 height 25
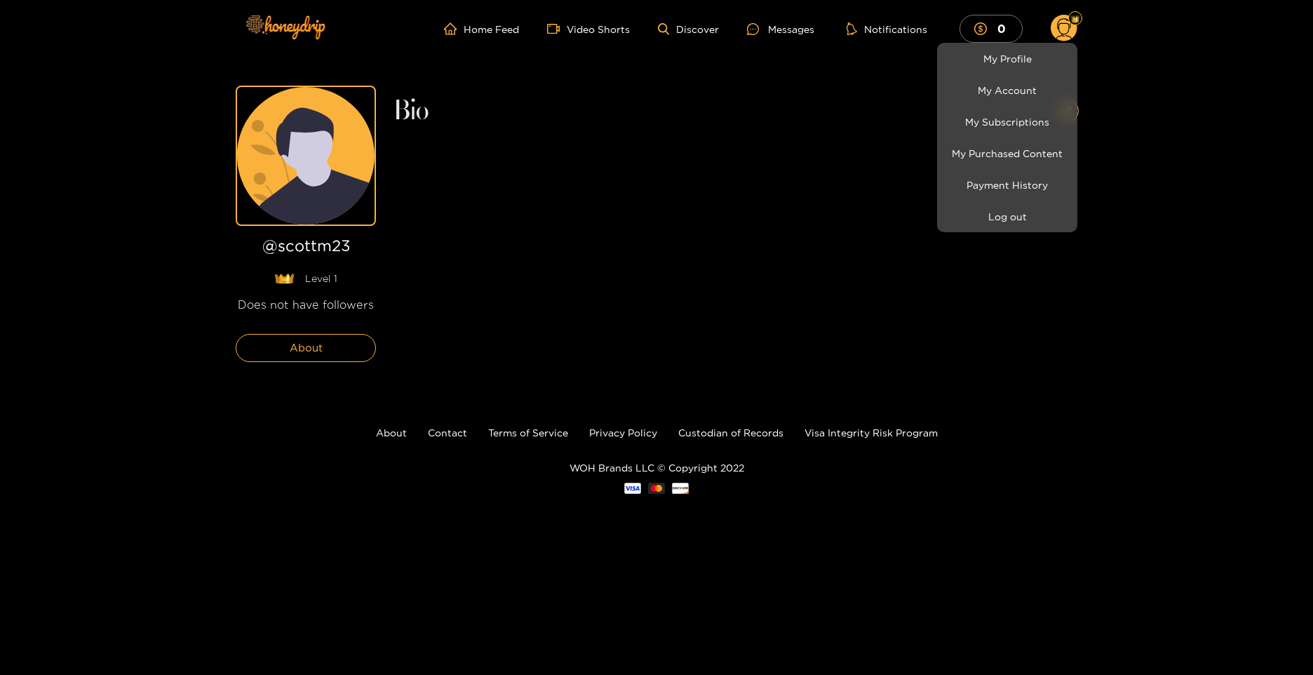
click at [320, 350] on div at bounding box center [656, 337] width 1313 height 675
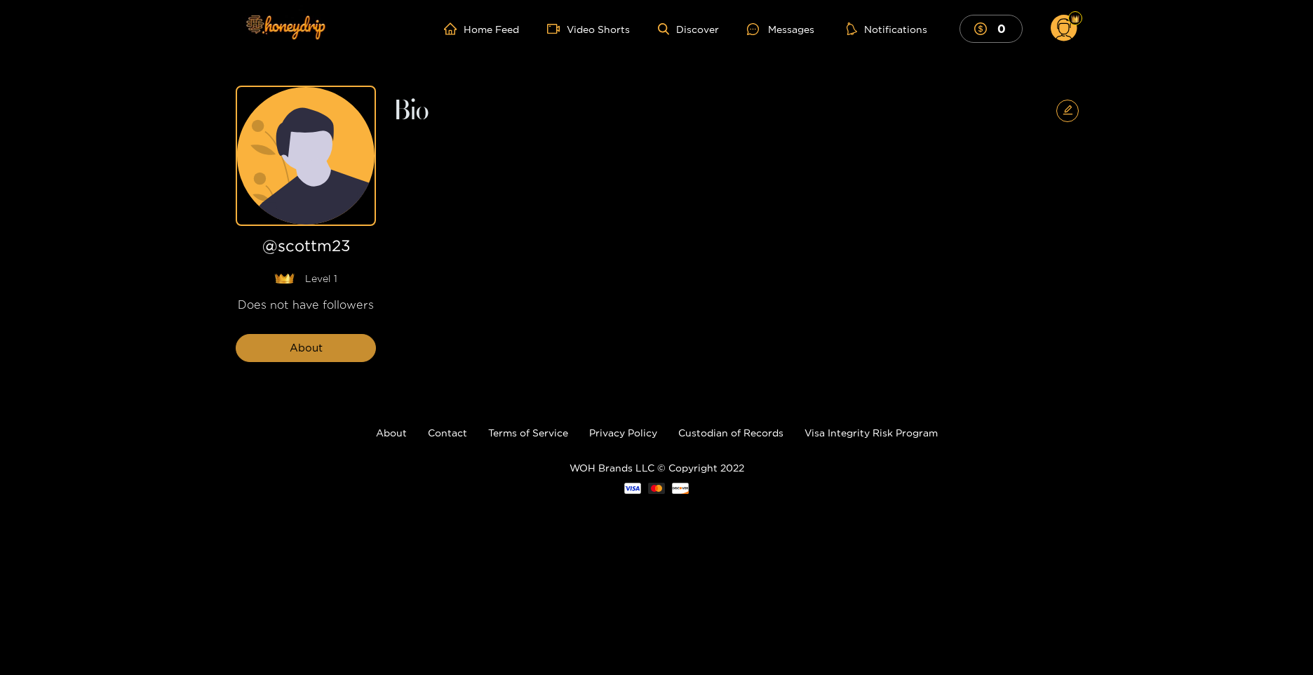
click at [300, 349] on span "About" at bounding box center [306, 347] width 33 height 17
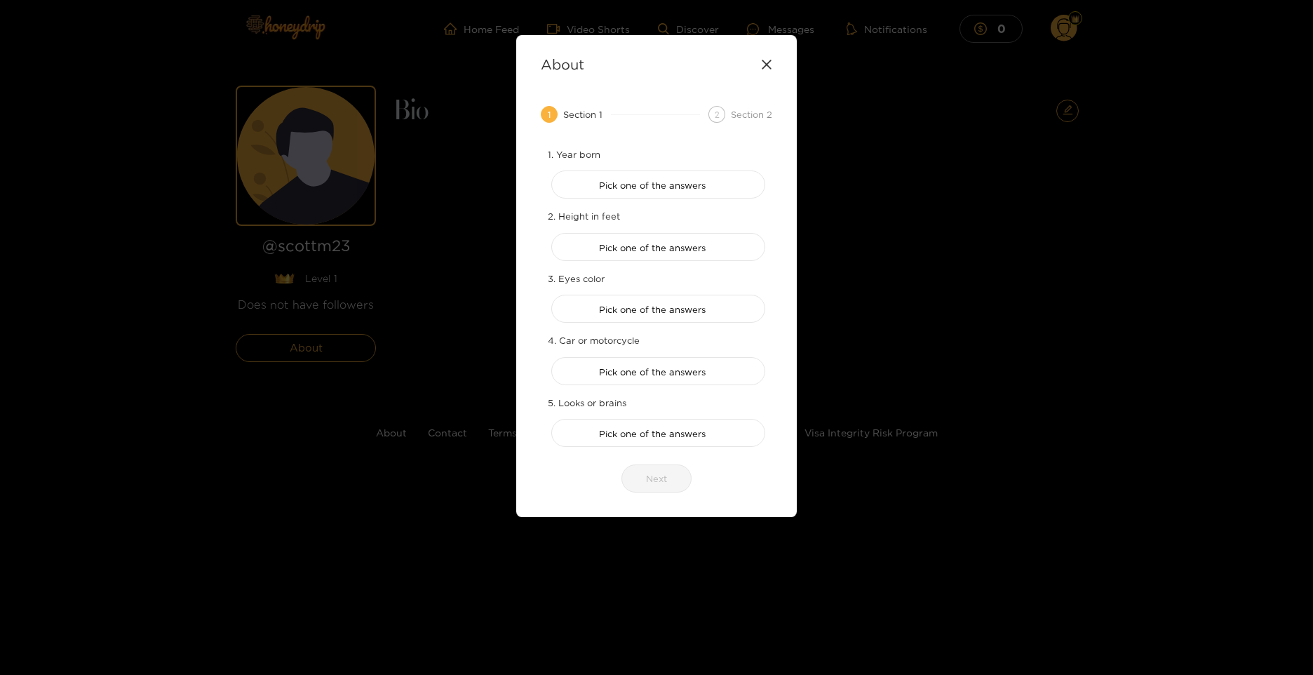
click at [770, 59] on div "About" at bounding box center [656, 64] width 231 height 16
click at [767, 65] on icon at bounding box center [766, 64] width 9 height 9
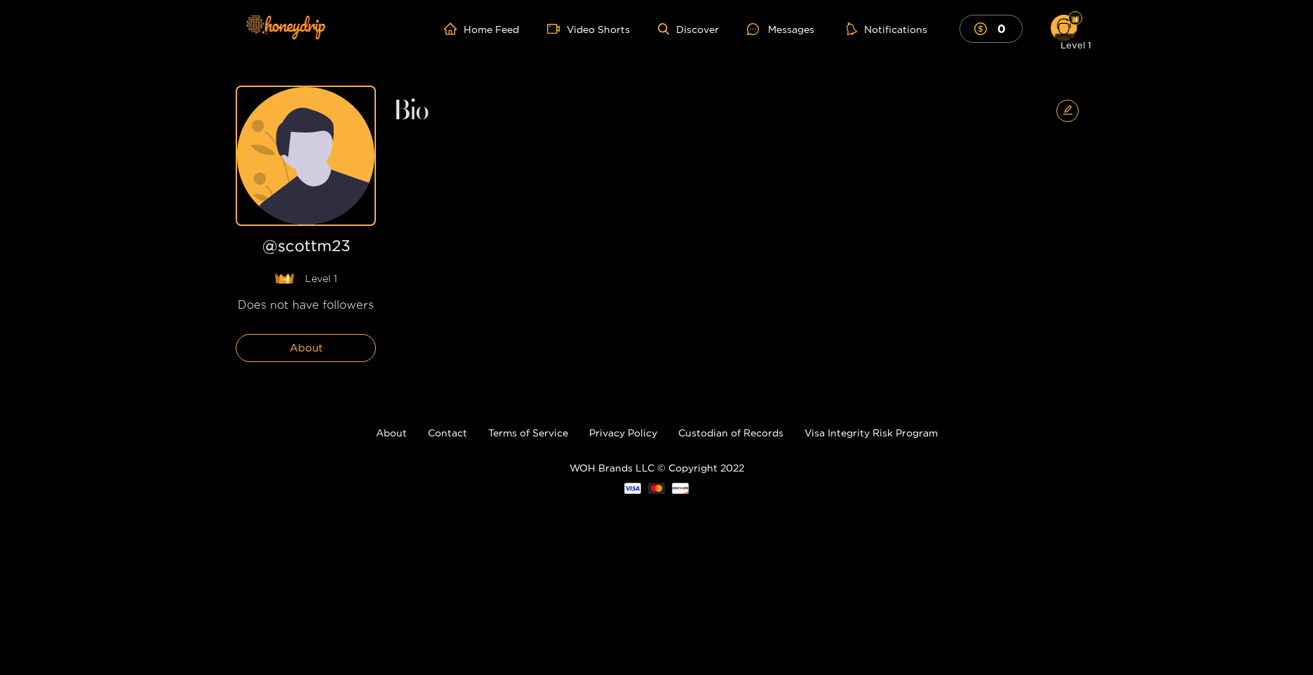
click at [1074, 20] on img at bounding box center [1075, 19] width 8 height 8
click at [1068, 16] on div at bounding box center [1075, 18] width 14 height 14
click at [263, 37] on img at bounding box center [285, 26] width 98 height 59
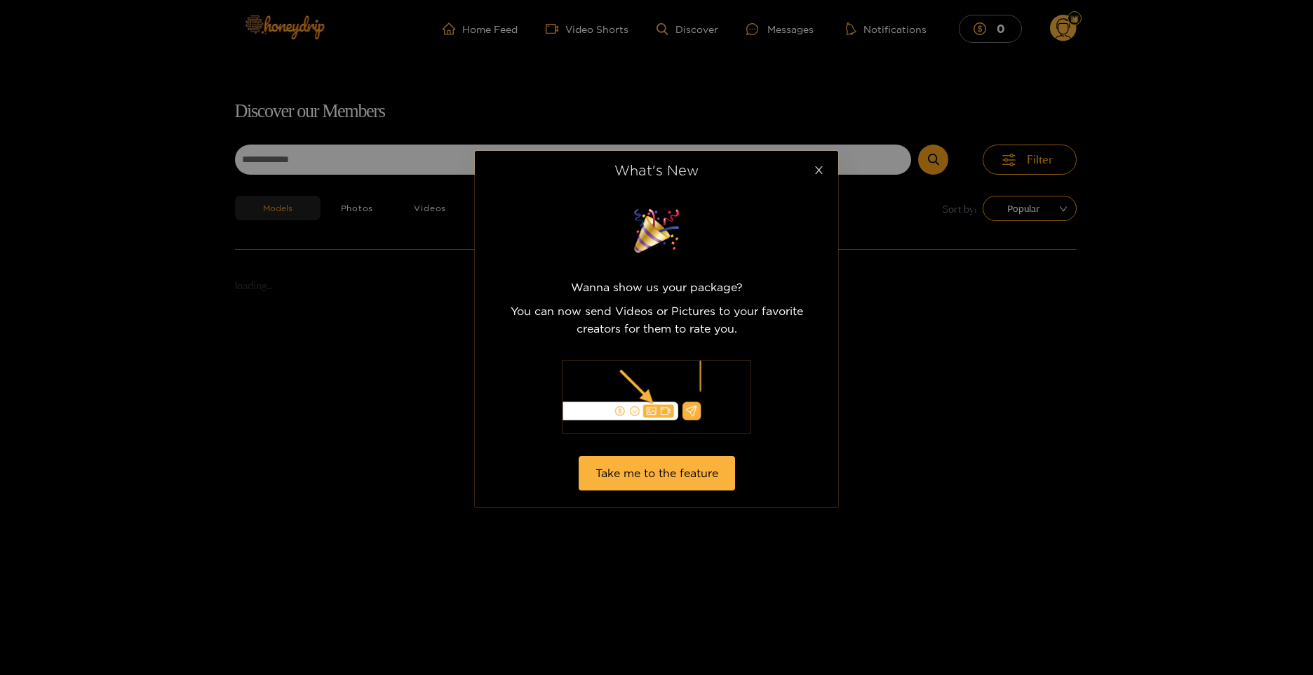
click at [821, 170] on icon "close" at bounding box center [819, 170] width 11 height 11
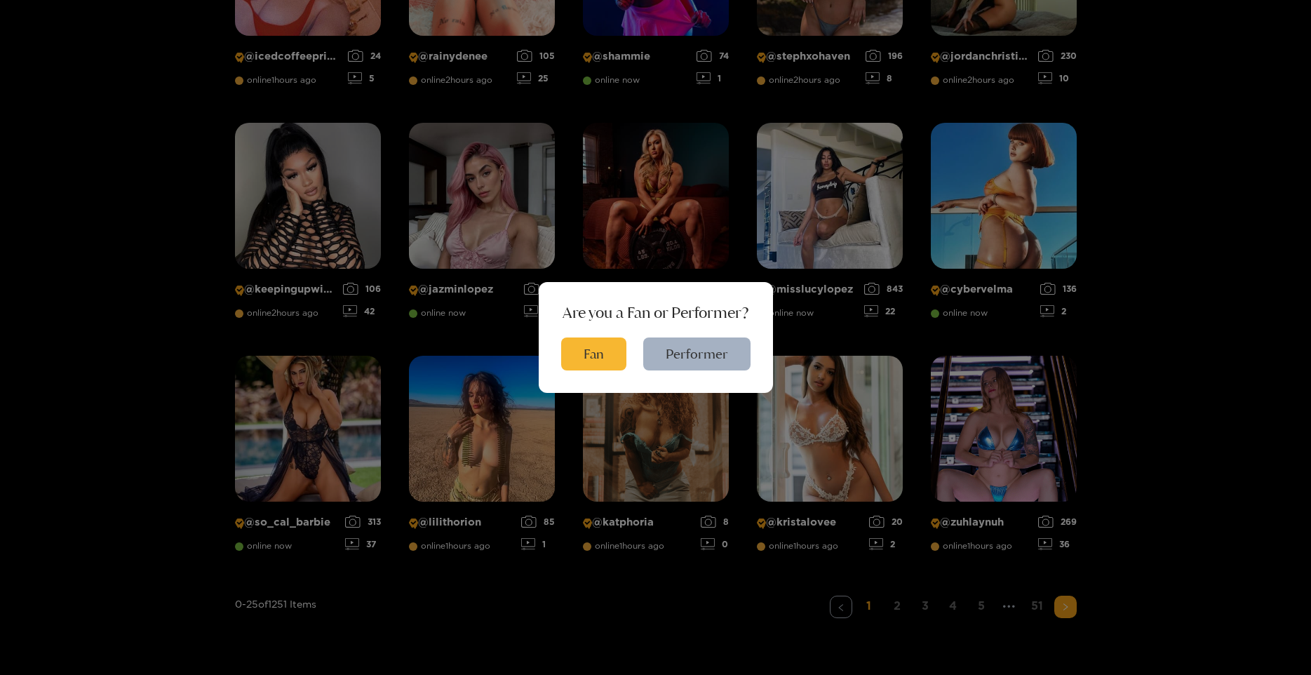
scroll to position [1006, 0]
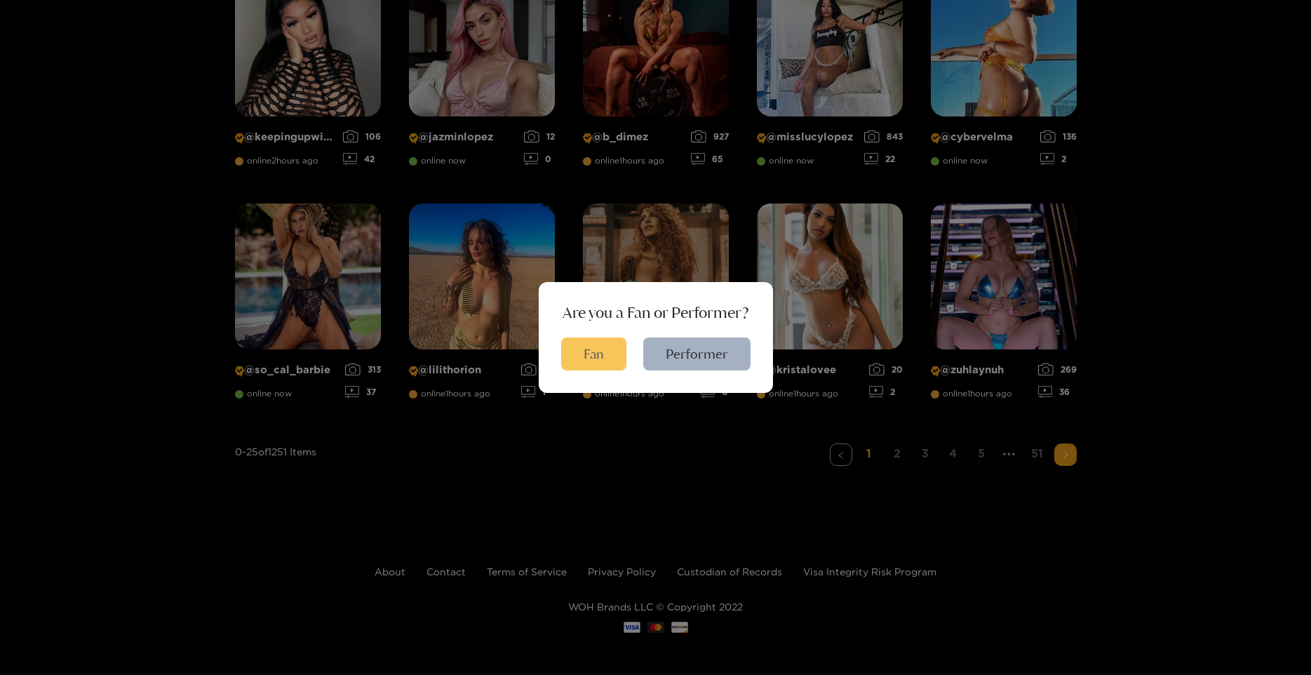
click at [572, 346] on button "Fan" at bounding box center [593, 353] width 65 height 33
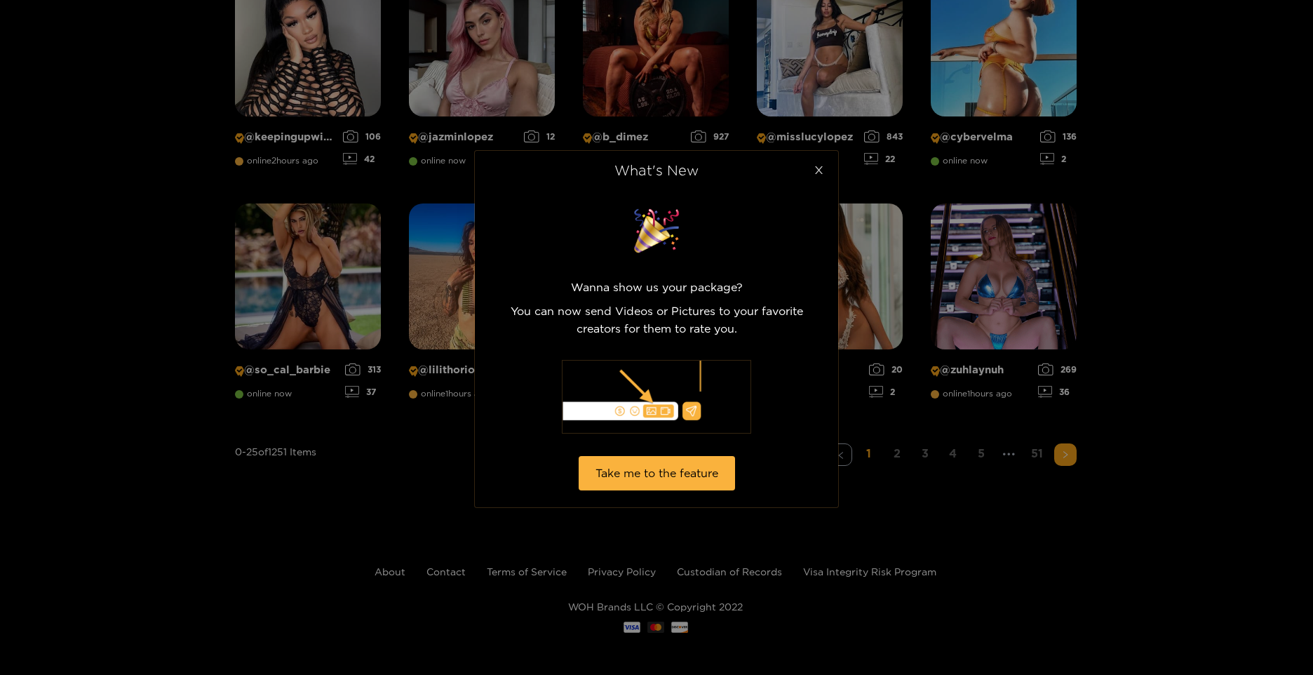
click at [822, 163] on span "Close" at bounding box center [818, 170] width 39 height 39
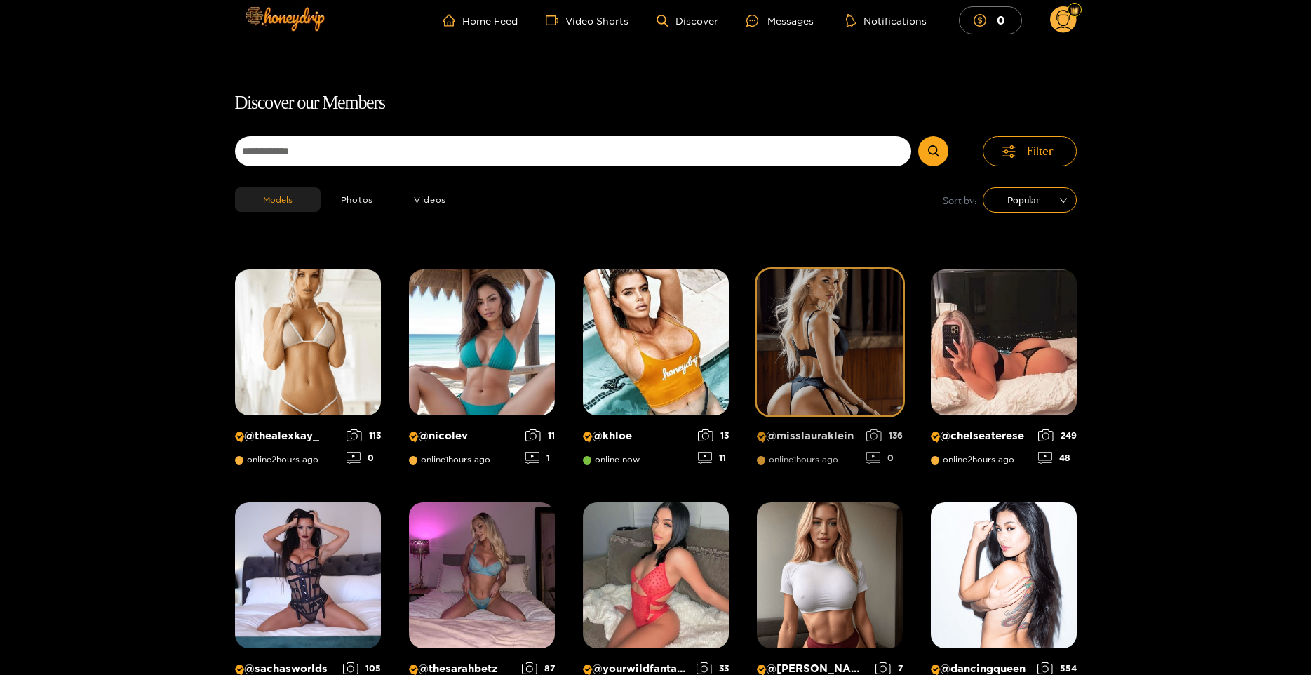
scroll to position [0, 0]
